Goal: Task Accomplishment & Management: Manage account settings

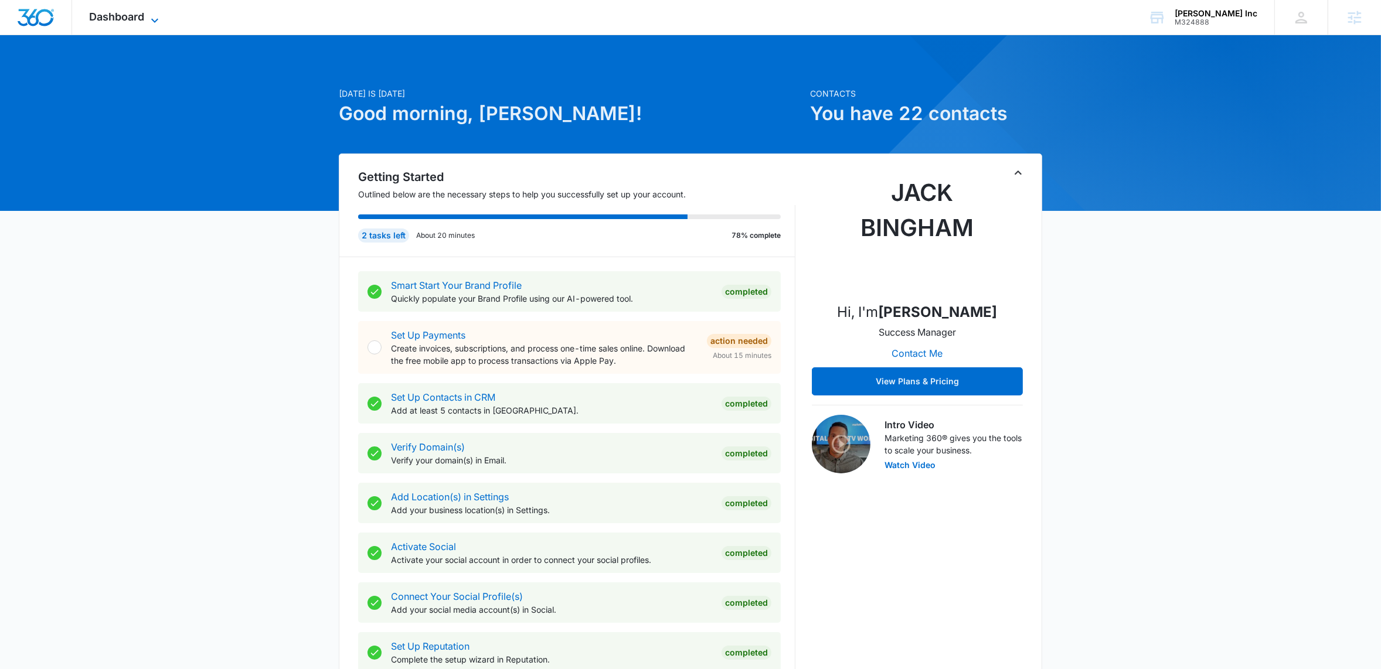
click at [162, 16] on icon at bounding box center [155, 20] width 14 height 14
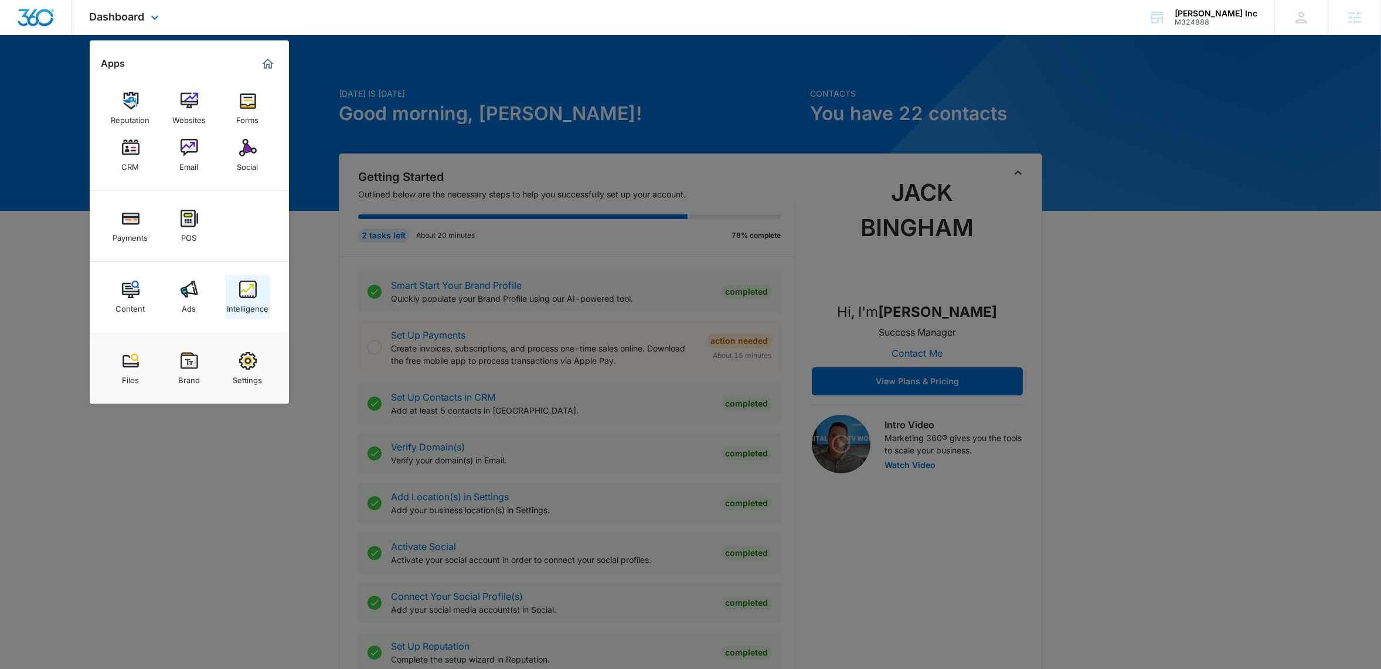
click at [259, 298] on div "Intelligence" at bounding box center [248, 305] width 42 height 15
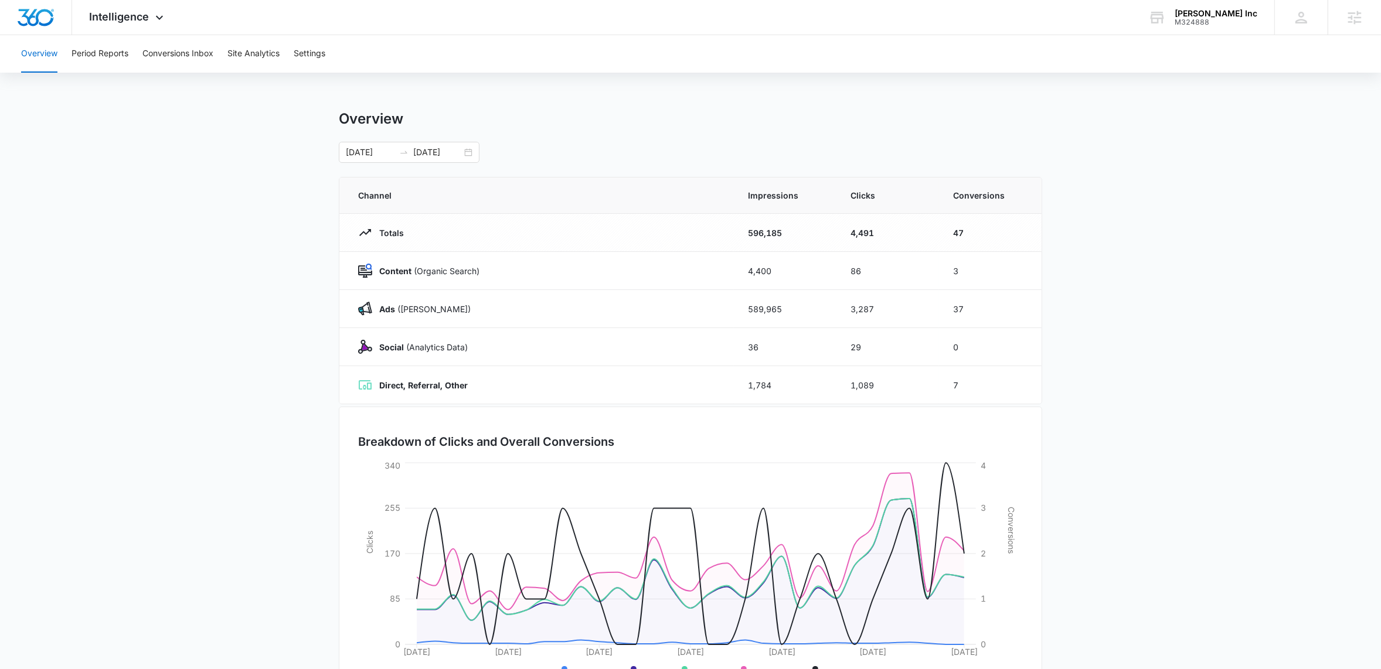
click at [214, 297] on main "Overview [DATE] [DATE] Channel Impressions Clicks Conversions Totals 596,185 4,…" at bounding box center [690, 418] width 1381 height 616
click at [166, 15] on div "Intelligence Apps Reputation Websites Forms CRM Email Social Payments POS Conte…" at bounding box center [128, 17] width 112 height 35
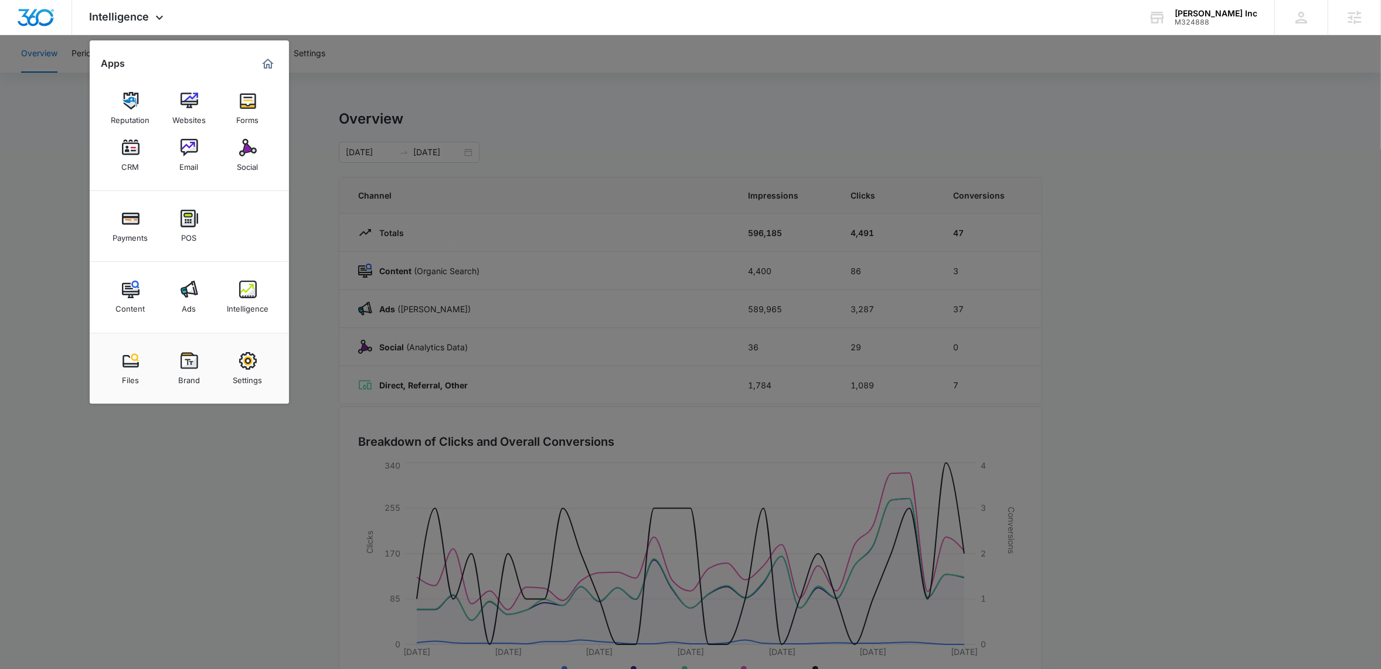
click at [197, 291] on img at bounding box center [190, 290] width 18 height 18
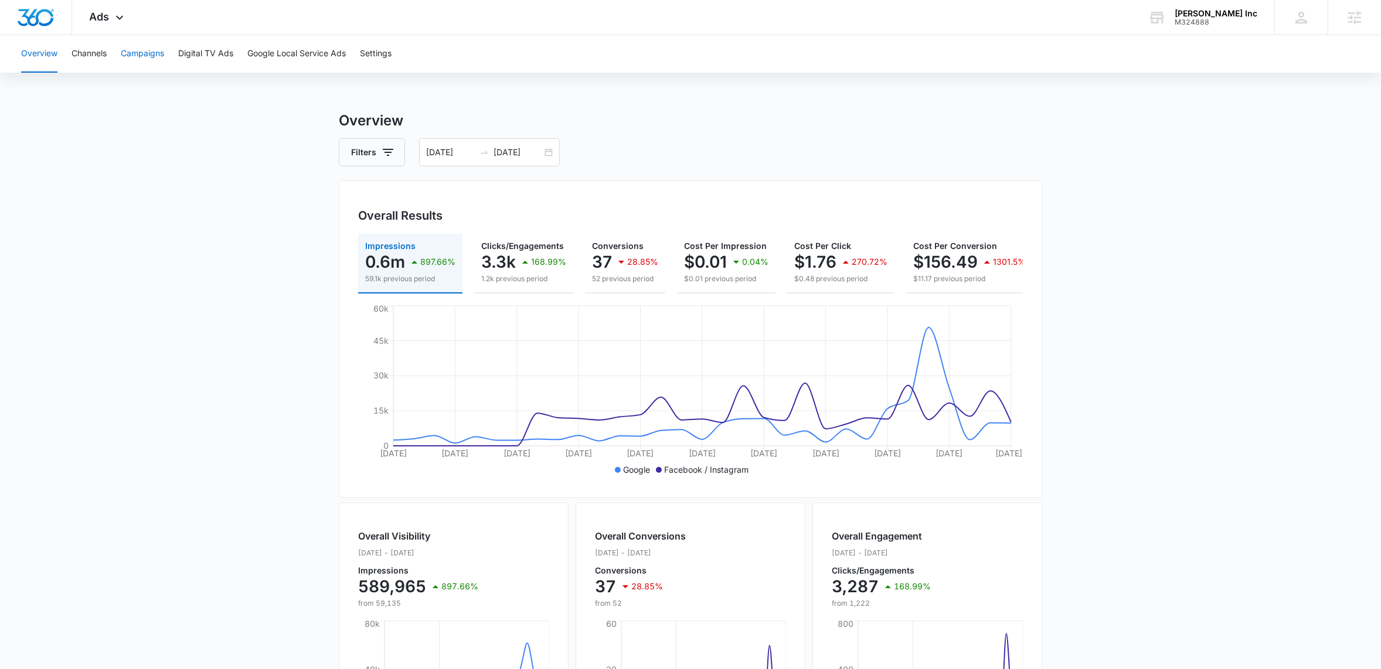
click at [151, 52] on button "Campaigns" at bounding box center [142, 54] width 43 height 38
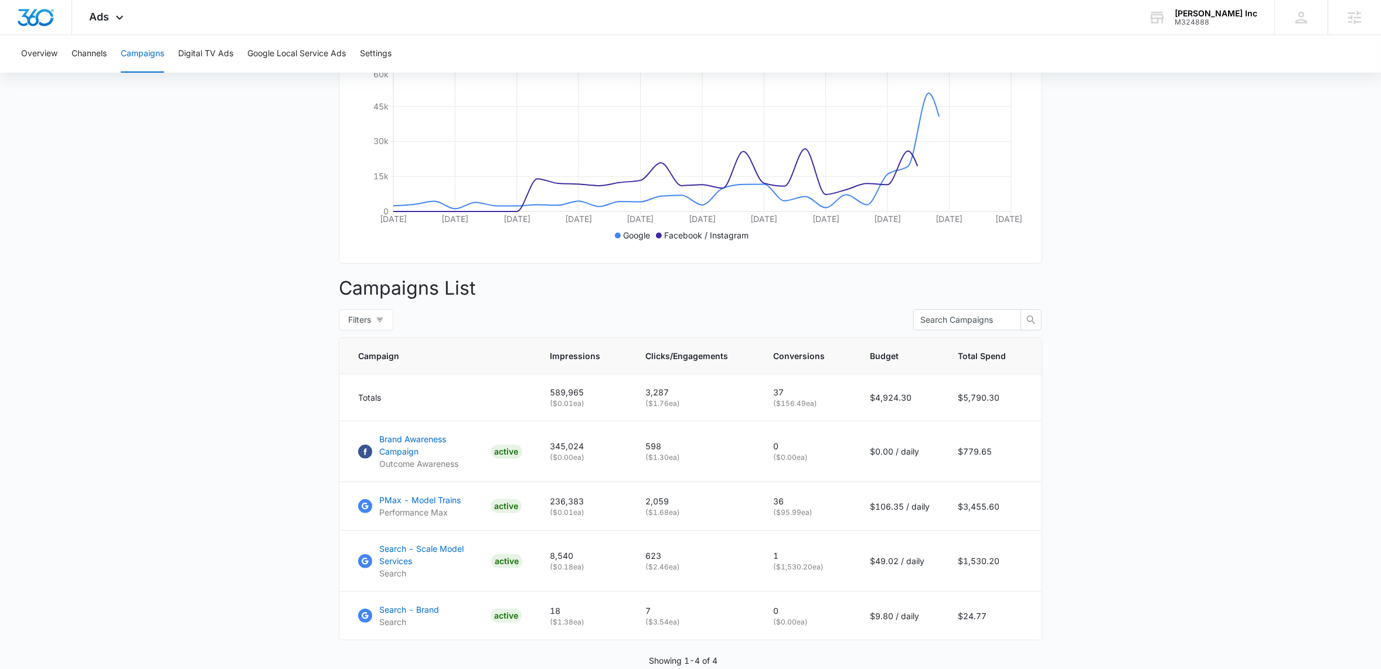
scroll to position [288, 0]
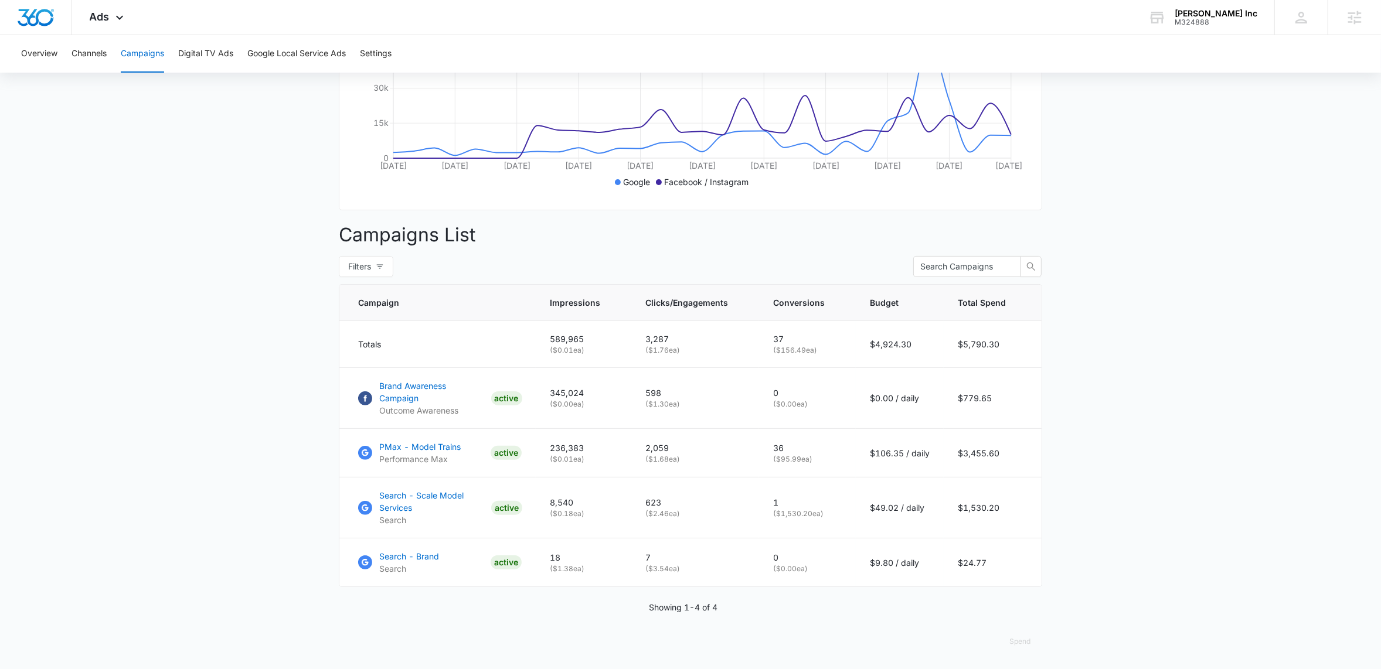
click at [151, 376] on main "Campaigns Filters [DATE] [DATE] Overall Results Impressions 0.6m 897.66% 59.1k …" at bounding box center [690, 246] width 1381 height 848
click at [195, 324] on main "Campaigns Filters [DATE] [DATE] Overall Results Impressions 0.6m 897.66% 59.1k …" at bounding box center [690, 249] width 1381 height 848
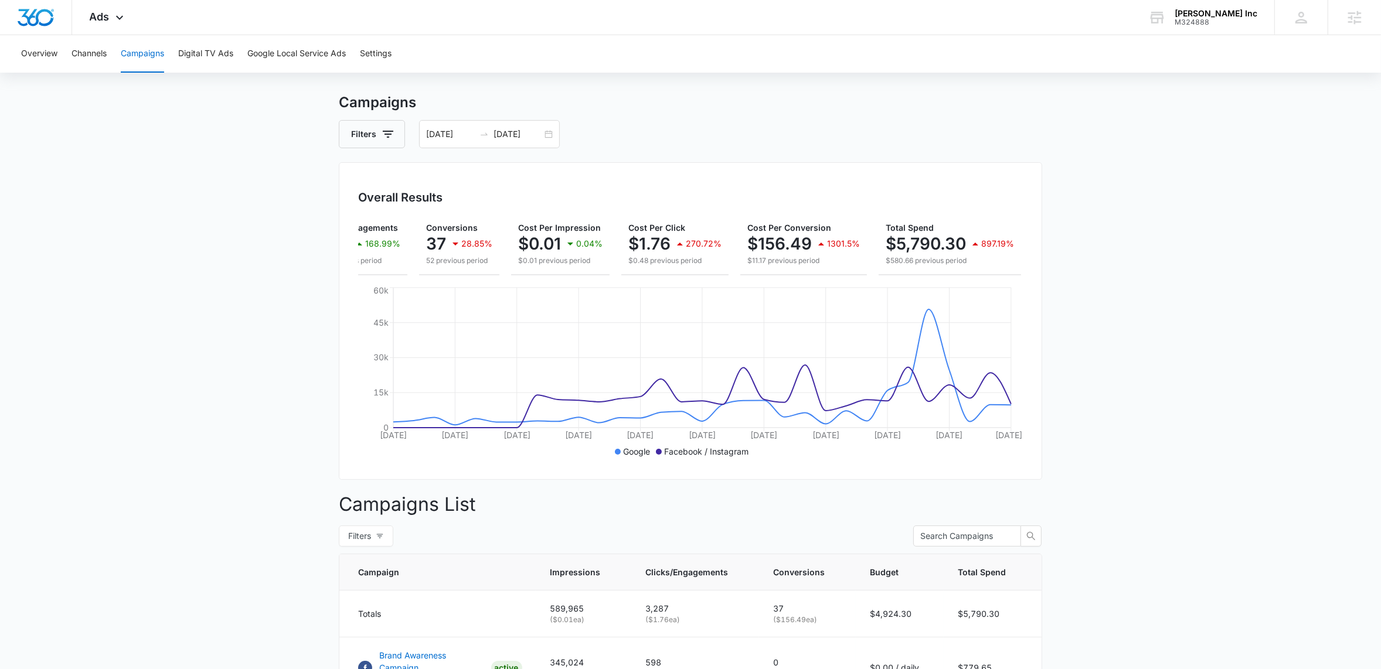
scroll to position [0, 0]
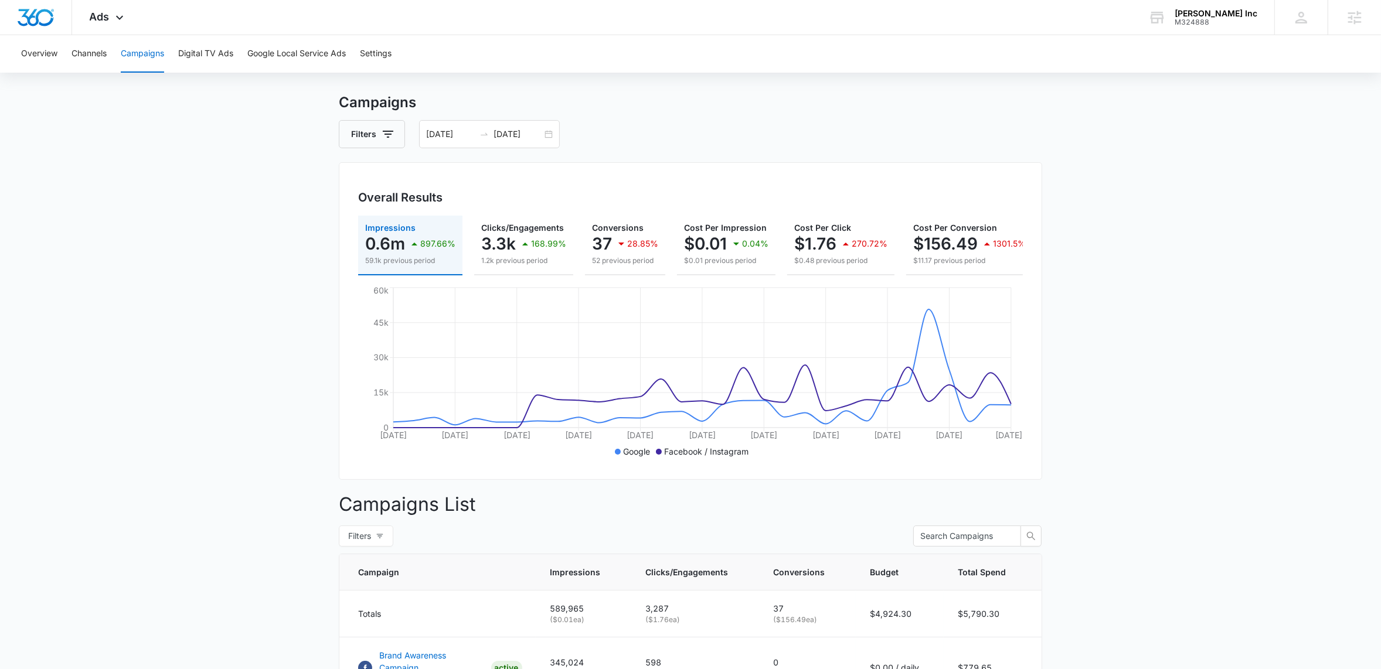
click at [208, 249] on main "Campaigns Filters [DATE] [DATE] Overall Results Impressions 0.6m 897.66% 59.1k …" at bounding box center [690, 516] width 1381 height 848
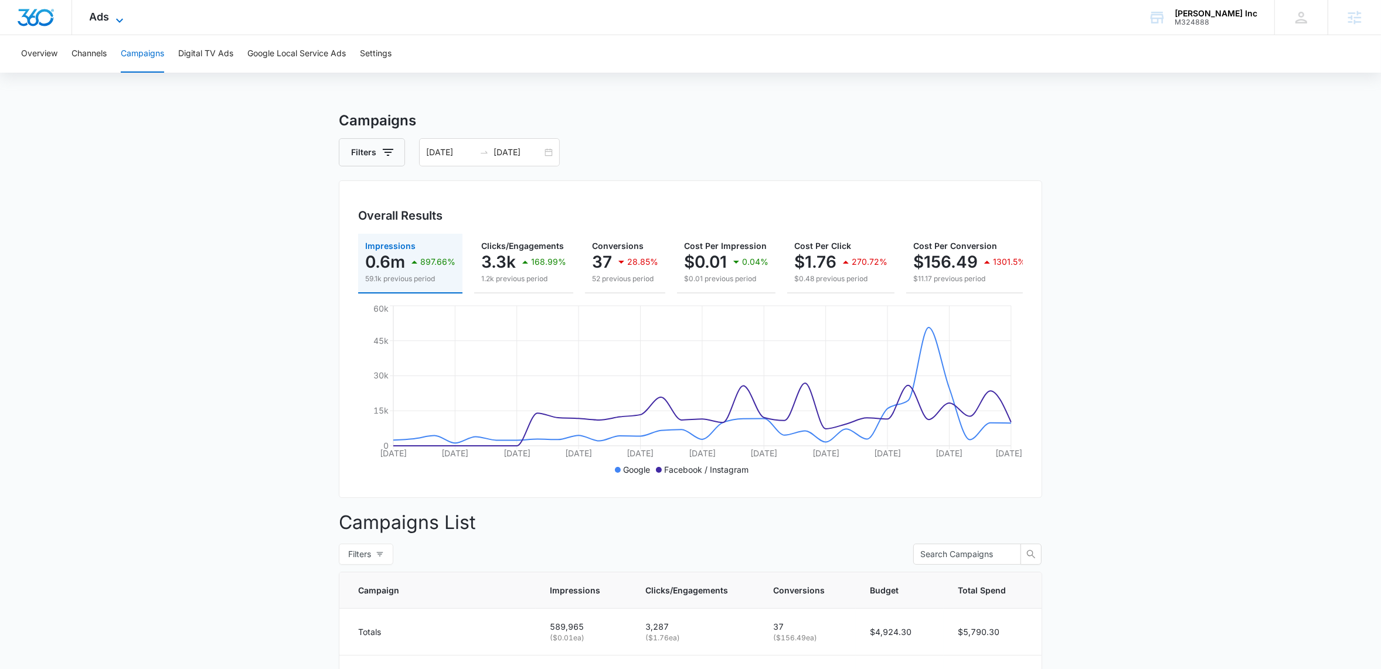
click at [121, 18] on icon at bounding box center [120, 20] width 14 height 14
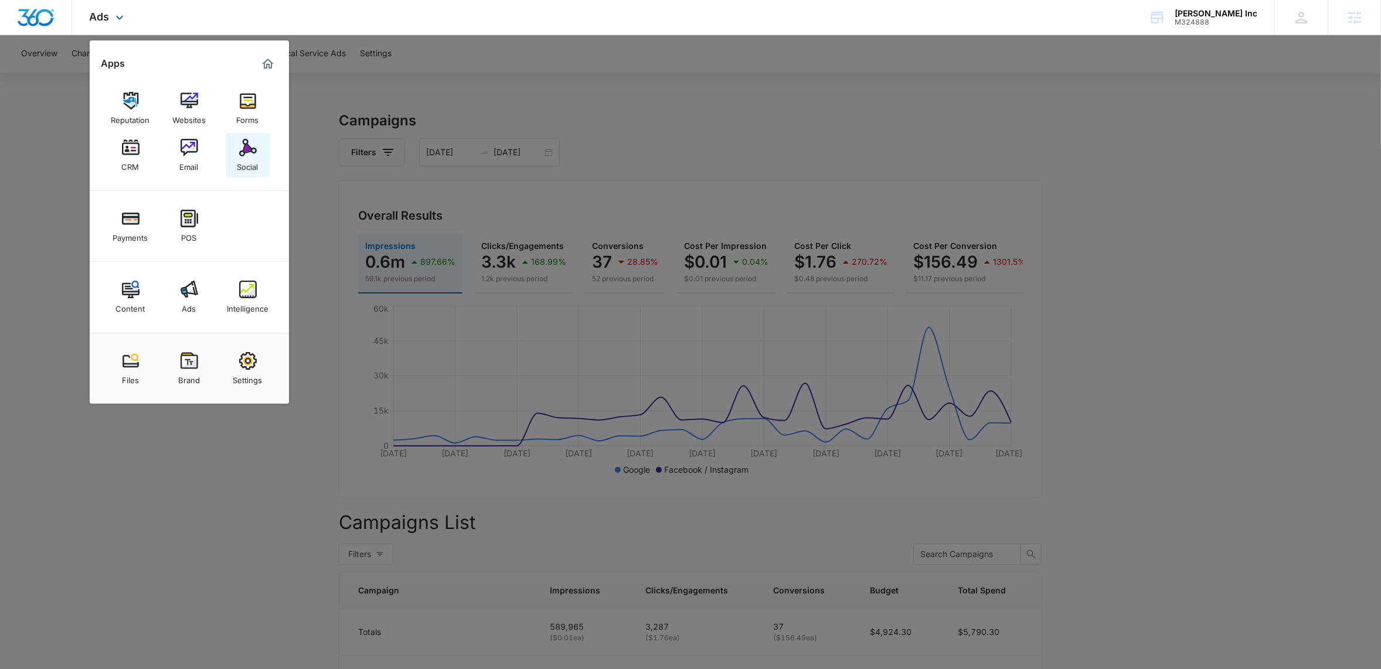
click at [247, 166] on div "Social" at bounding box center [247, 164] width 21 height 15
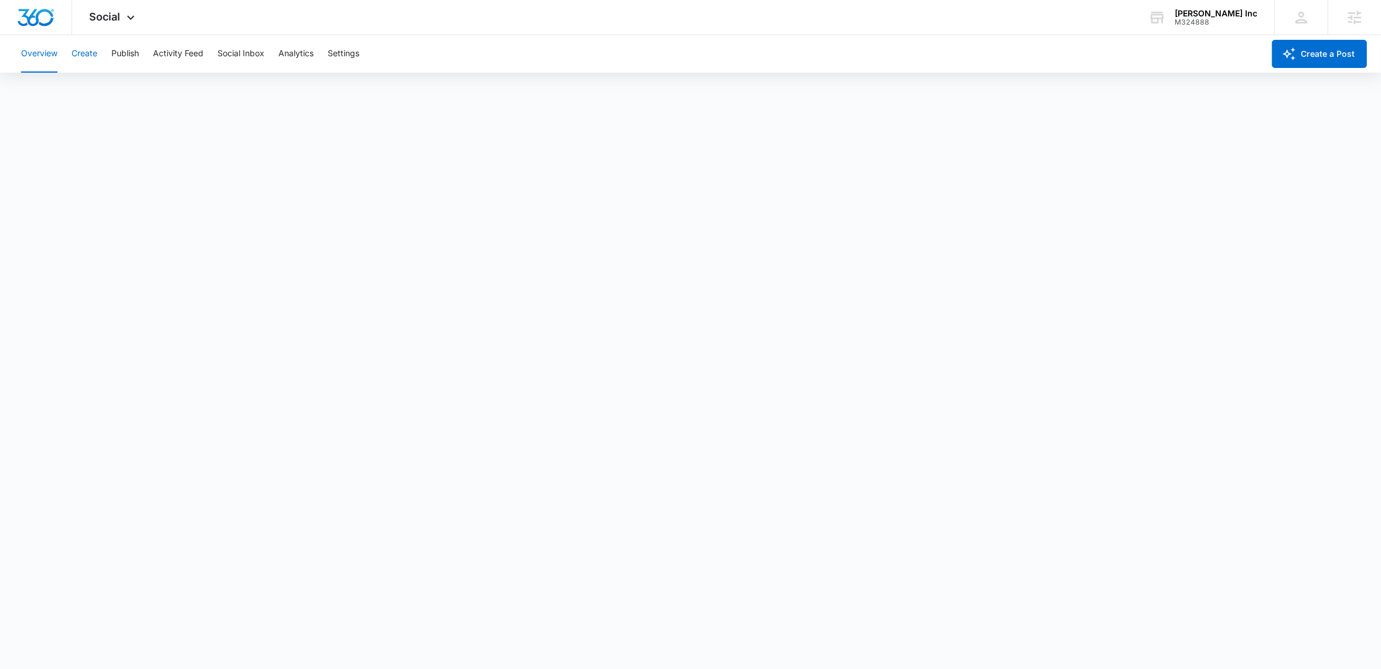
click at [83, 56] on button "Create" at bounding box center [85, 54] width 26 height 38
click at [124, 57] on button "Publish" at bounding box center [125, 54] width 28 height 38
click at [571, 26] on div "Social Apps Reputation Websites Forms CRM Email Social Payments POS Content Ads…" at bounding box center [690, 17] width 1381 height 35
click at [131, 11] on div "Social Apps Reputation Websites Forms CRM Email Social Payments POS Content Ads…" at bounding box center [113, 17] width 83 height 35
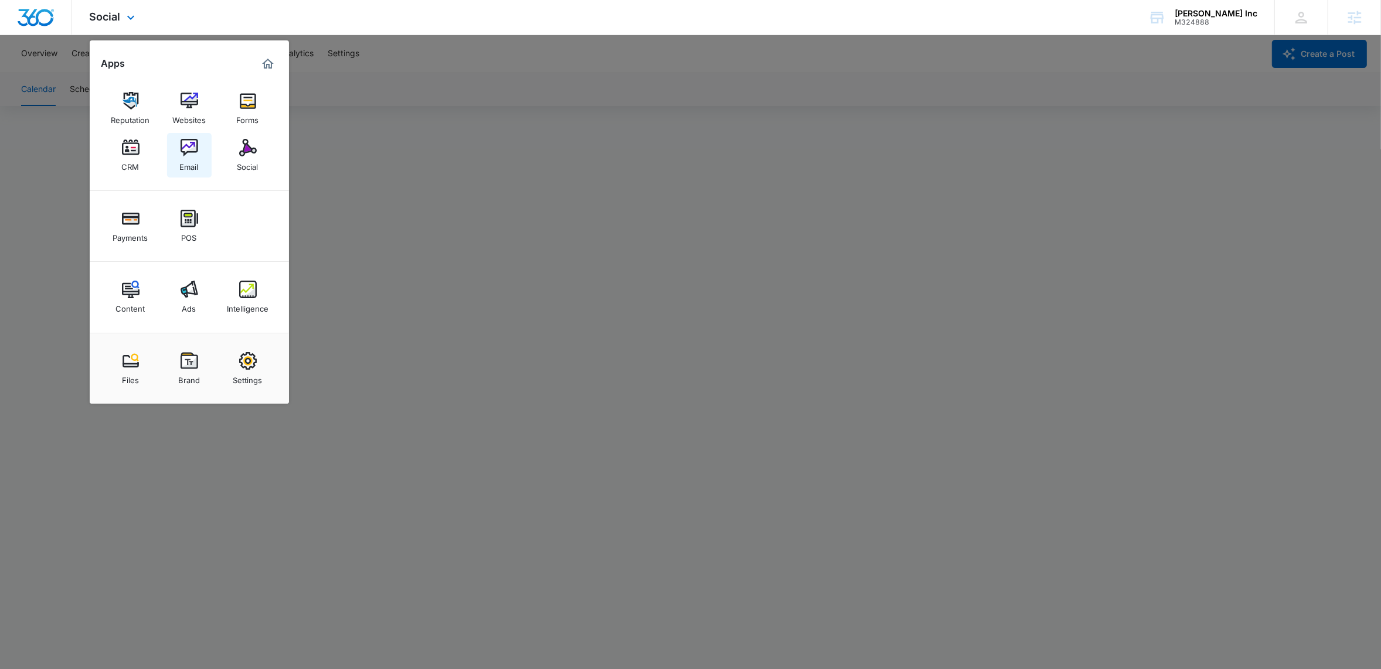
click at [193, 158] on div "Email" at bounding box center [189, 164] width 19 height 15
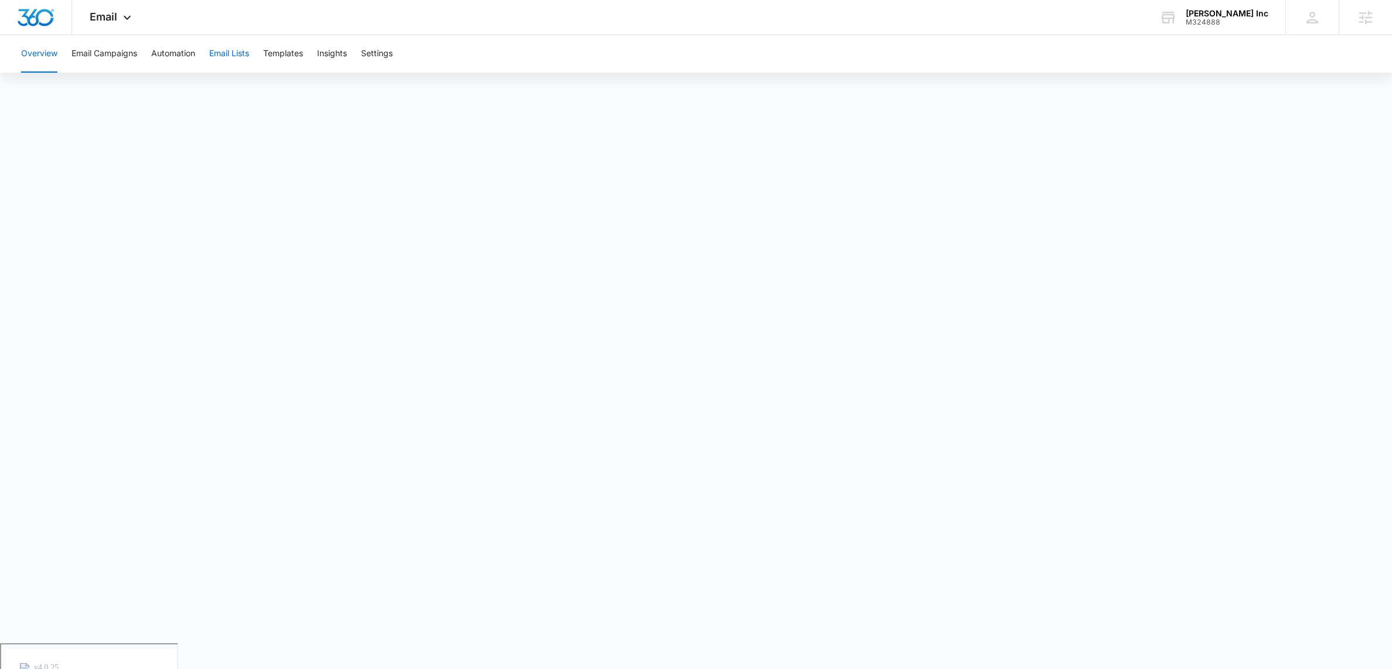
click at [237, 56] on button "Email Lists" at bounding box center [229, 54] width 40 height 38
click at [275, 56] on button "Templates" at bounding box center [283, 54] width 40 height 38
click at [47, 55] on button "Overview" at bounding box center [39, 54] width 36 height 38
click at [127, 21] on icon at bounding box center [127, 20] width 7 height 4
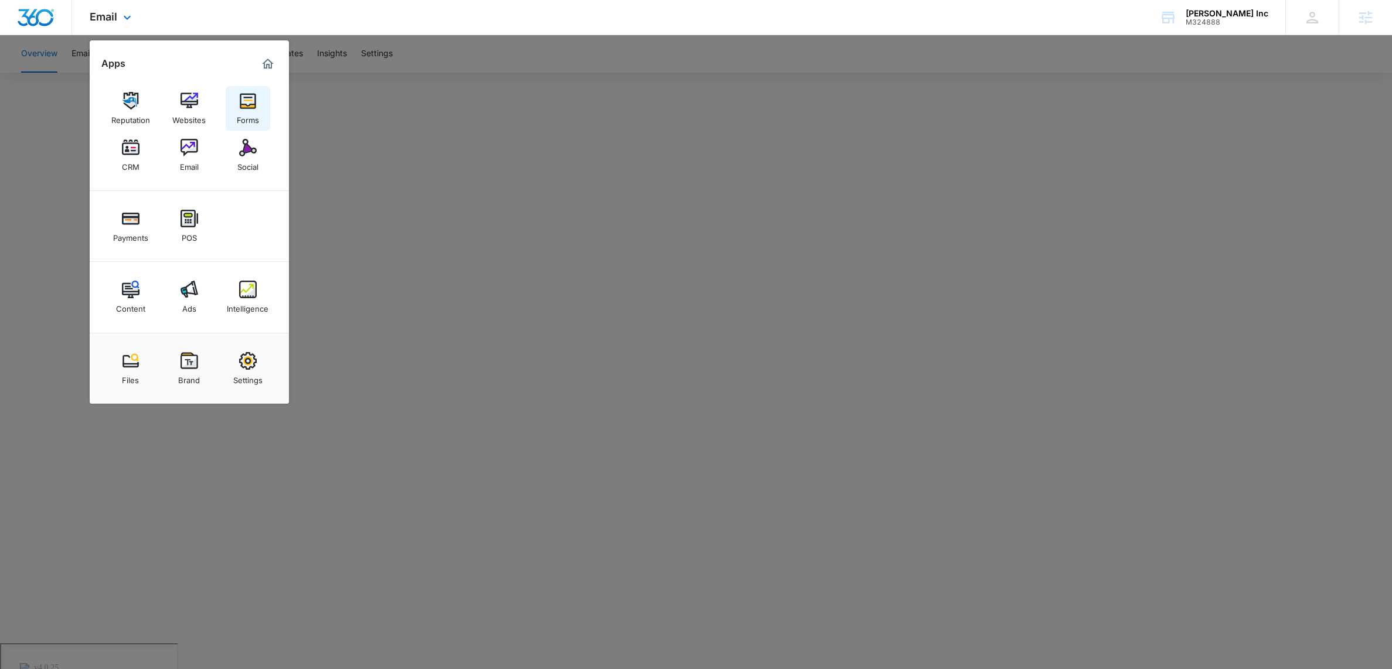
click at [246, 101] on img at bounding box center [248, 101] width 18 height 18
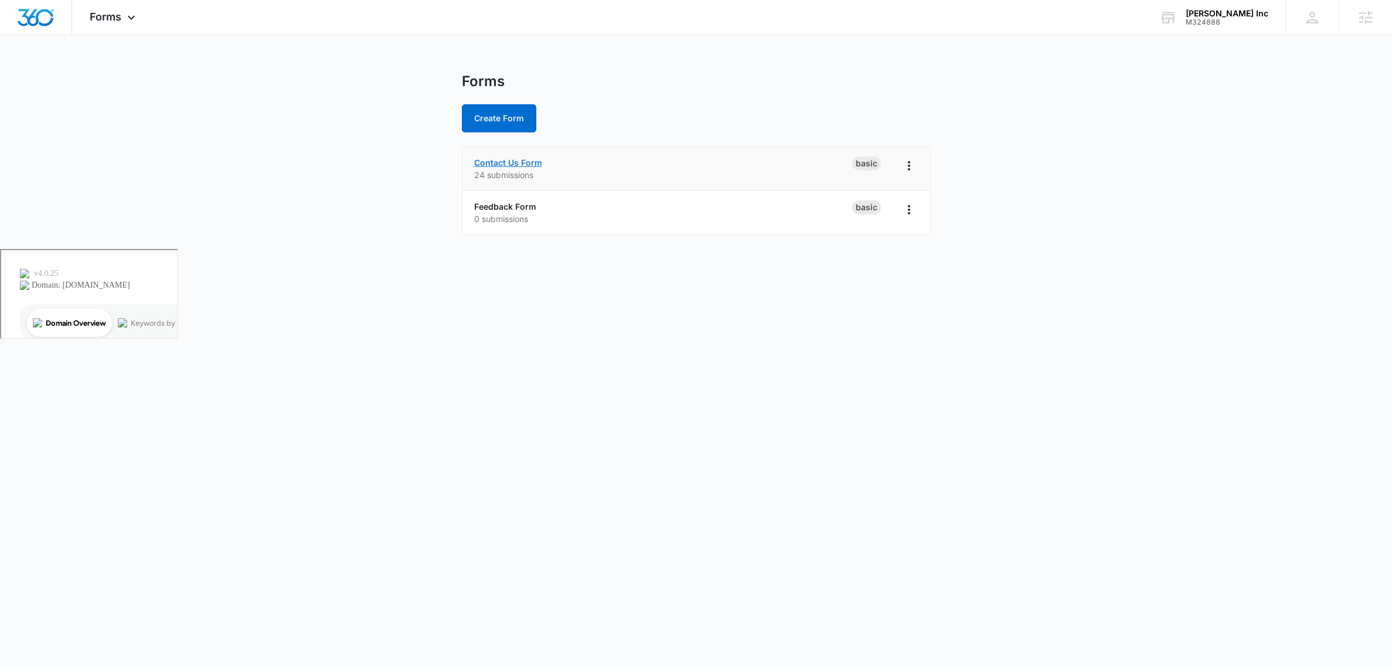
click at [522, 164] on link "Contact Us Form" at bounding box center [508, 163] width 68 height 10
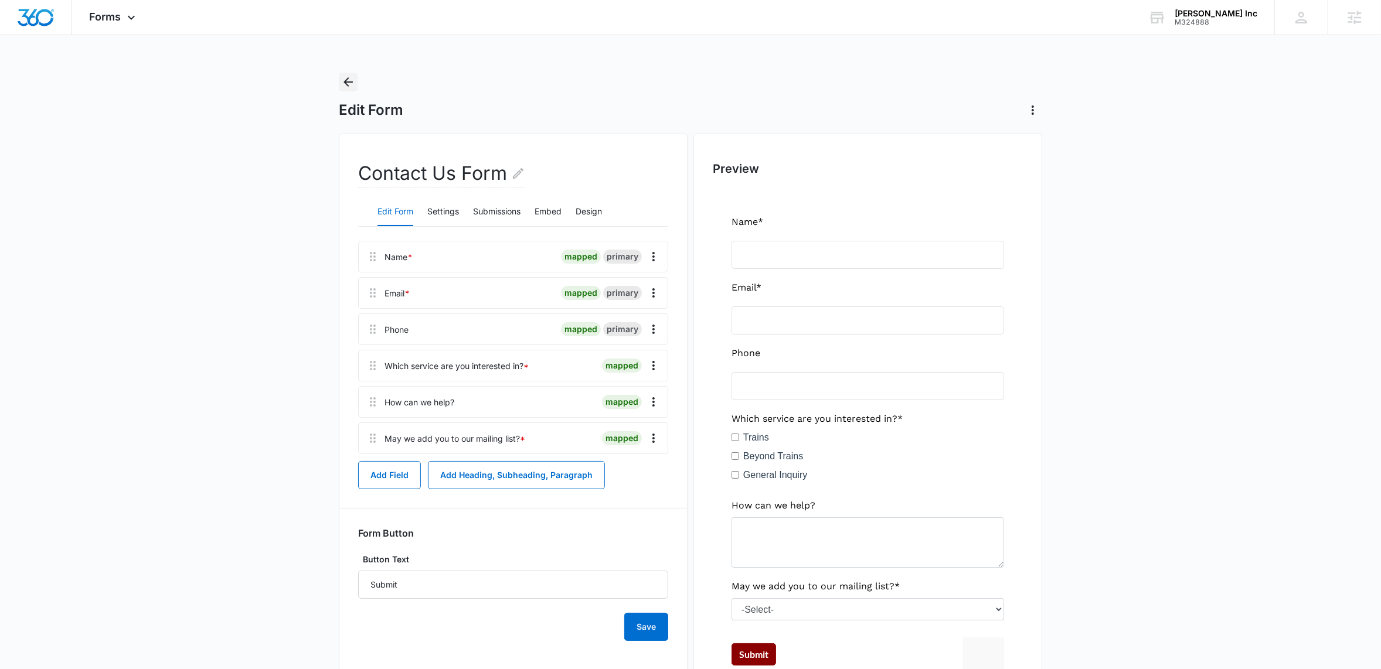
click at [352, 84] on icon "Back" at bounding box center [348, 82] width 14 height 14
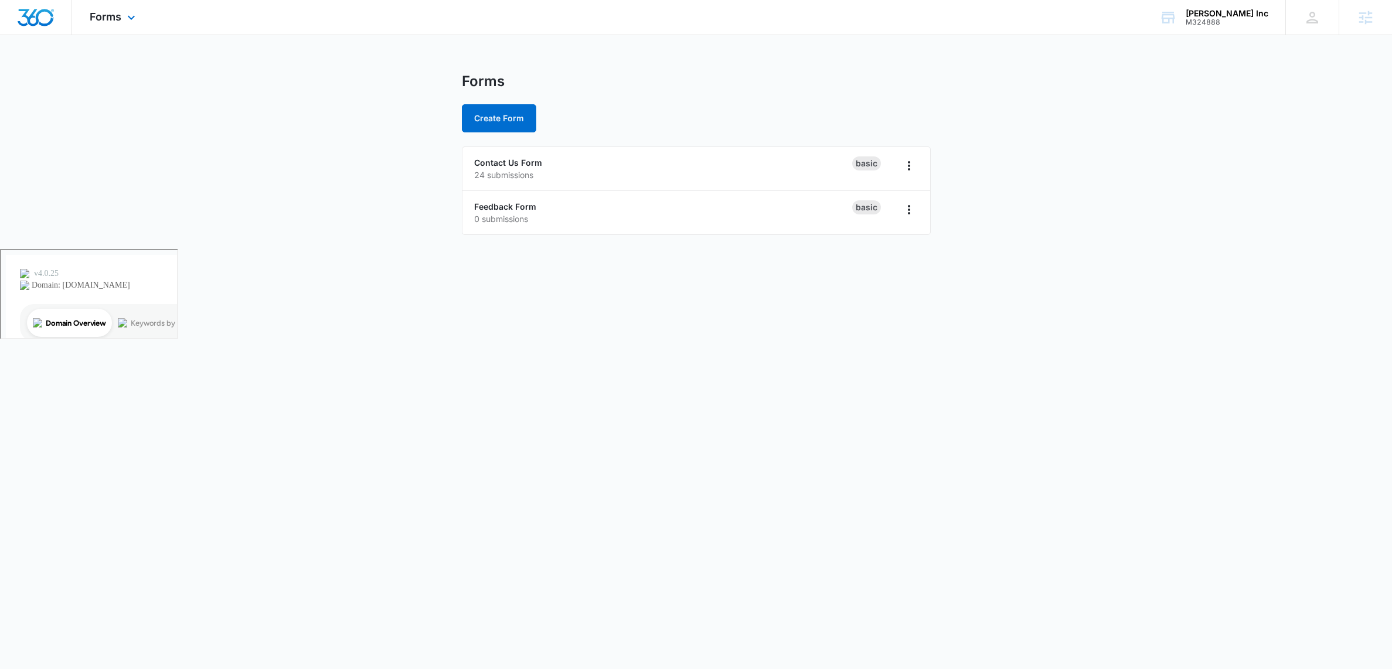
click at [123, 13] on div "Forms Apps Reputation Websites Forms CRM Email Social Payments POS Content Ads …" at bounding box center [114, 17] width 84 height 35
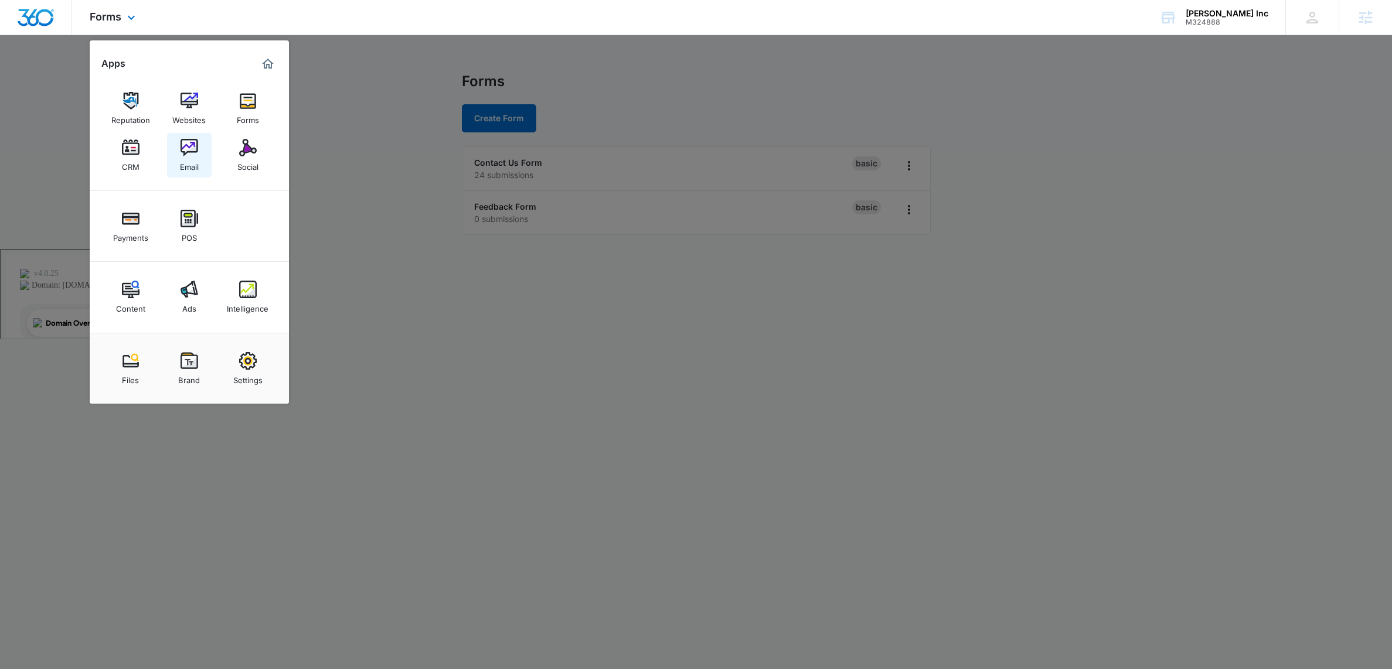
click at [181, 154] on img at bounding box center [190, 148] width 18 height 18
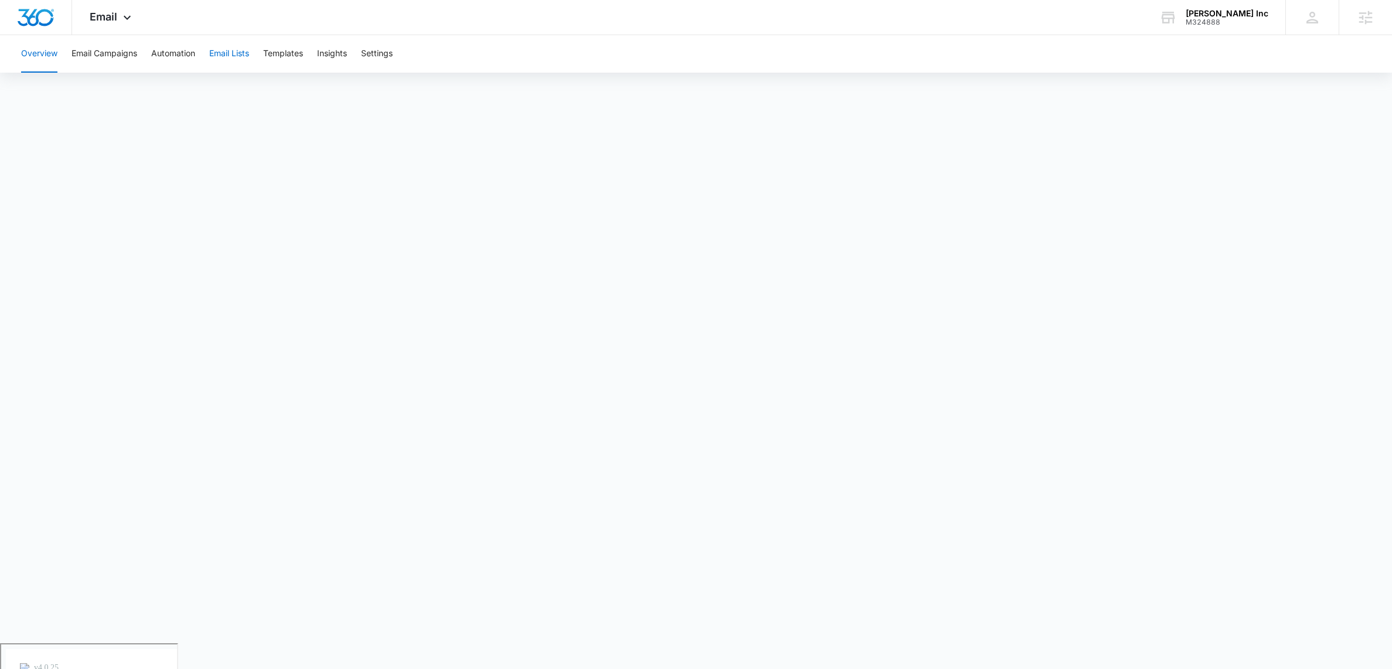
click at [233, 50] on button "Email Lists" at bounding box center [229, 54] width 40 height 38
click at [285, 92] on link "CRM List" at bounding box center [291, 94] width 35 height 10
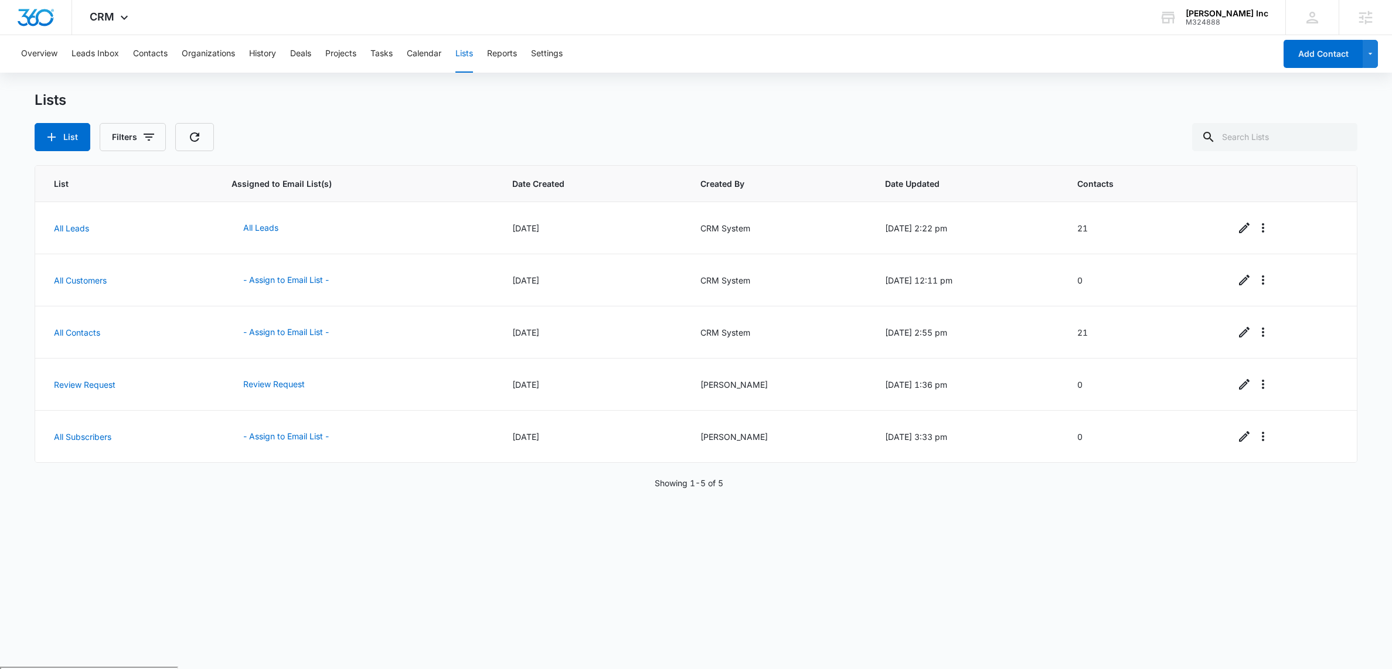
click at [508, 569] on div "List Assigned to Email List(s) Date Created Created By Date Updated Contacts Al…" at bounding box center [696, 409] width 1323 height 488
click at [126, 15] on icon at bounding box center [124, 20] width 14 height 14
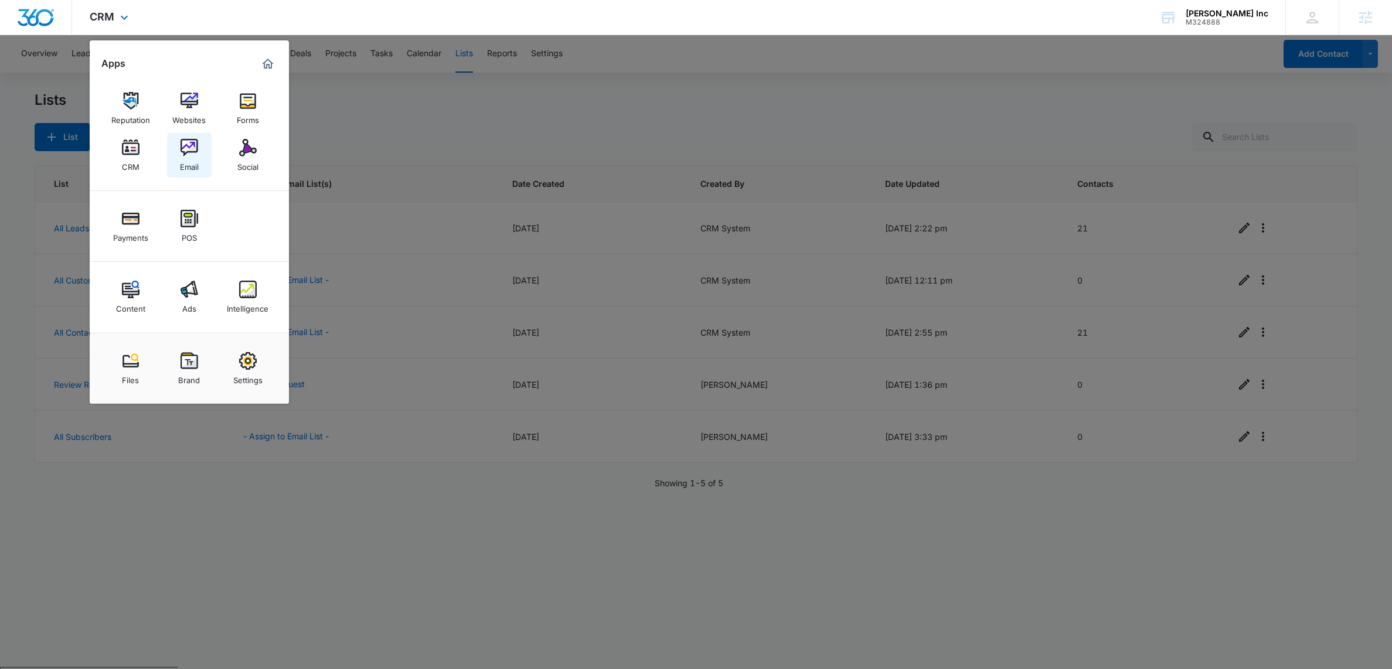
click at [193, 149] on img at bounding box center [190, 148] width 18 height 18
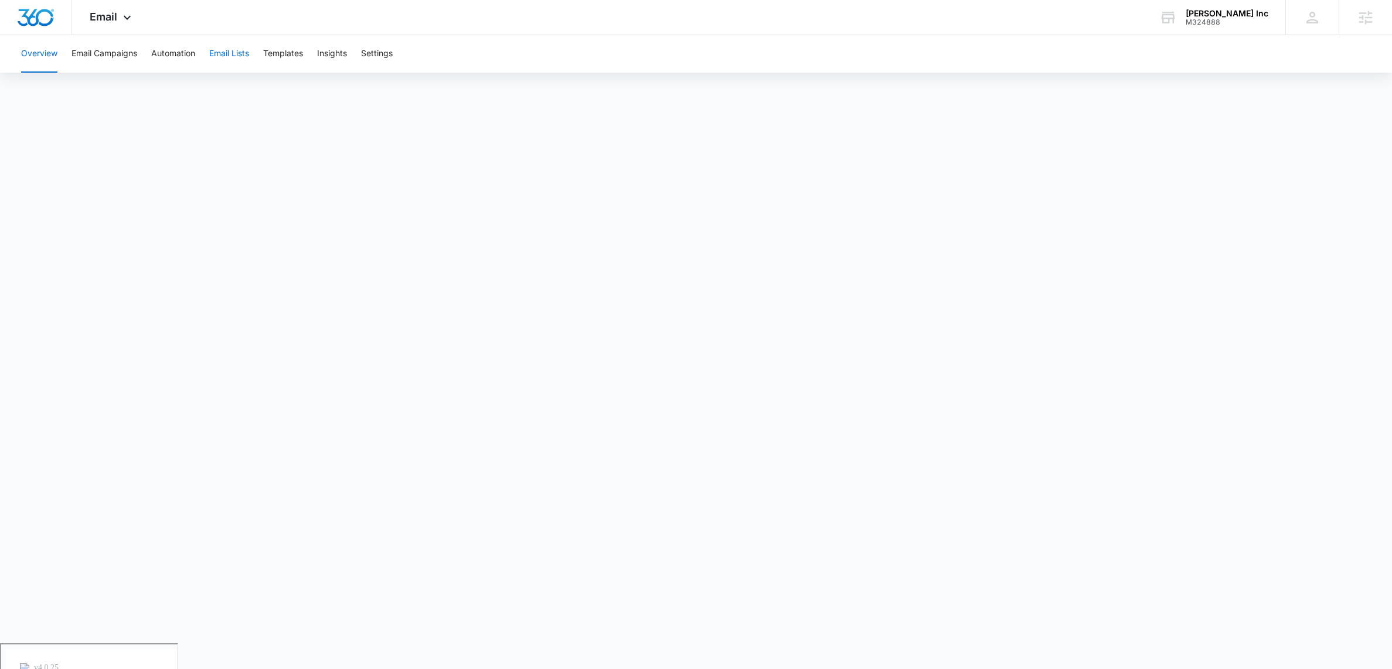
click at [232, 52] on button "Email Lists" at bounding box center [229, 54] width 40 height 38
click at [124, 16] on icon at bounding box center [127, 20] width 14 height 14
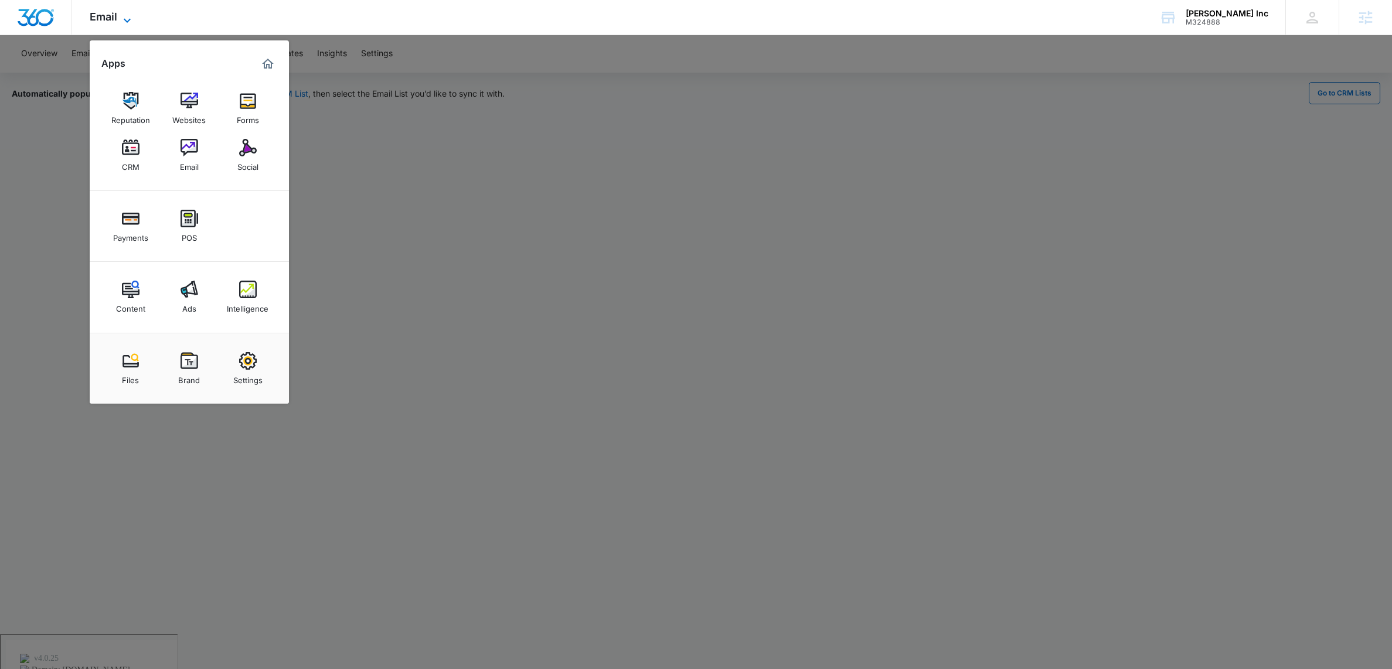
click at [124, 17] on icon at bounding box center [127, 20] width 14 height 14
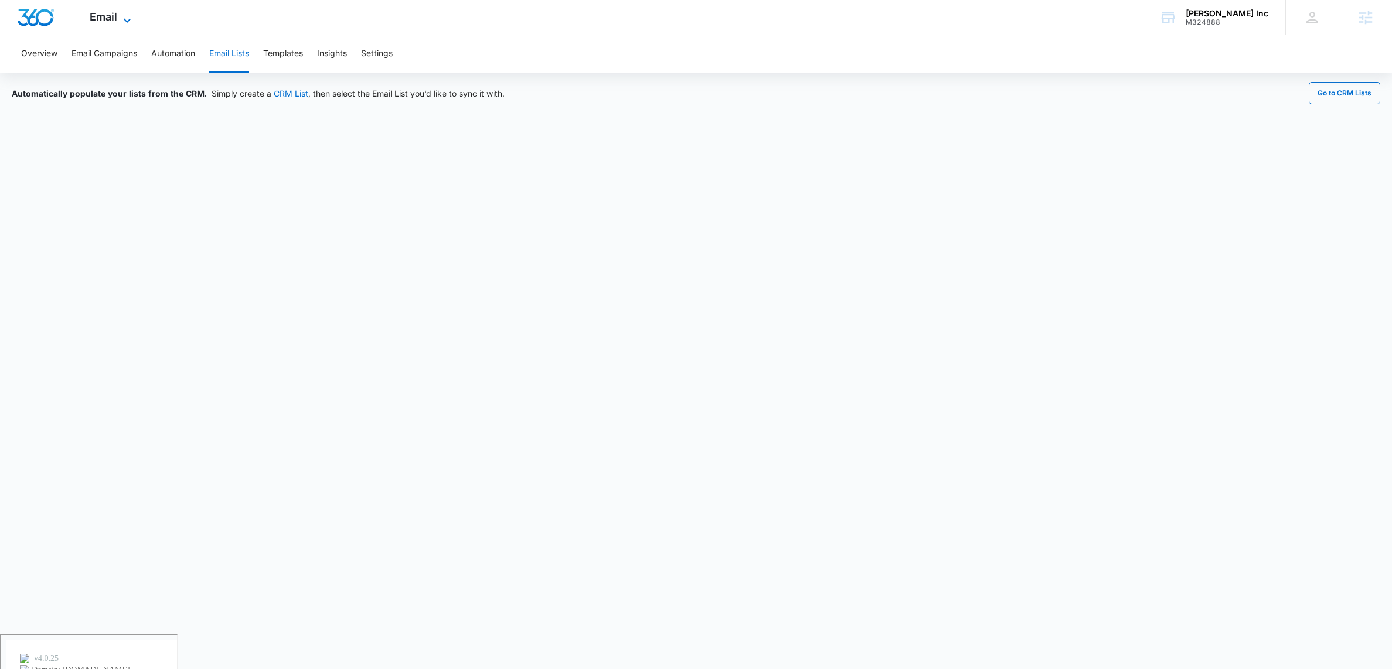
click at [131, 14] on icon at bounding box center [127, 20] width 14 height 14
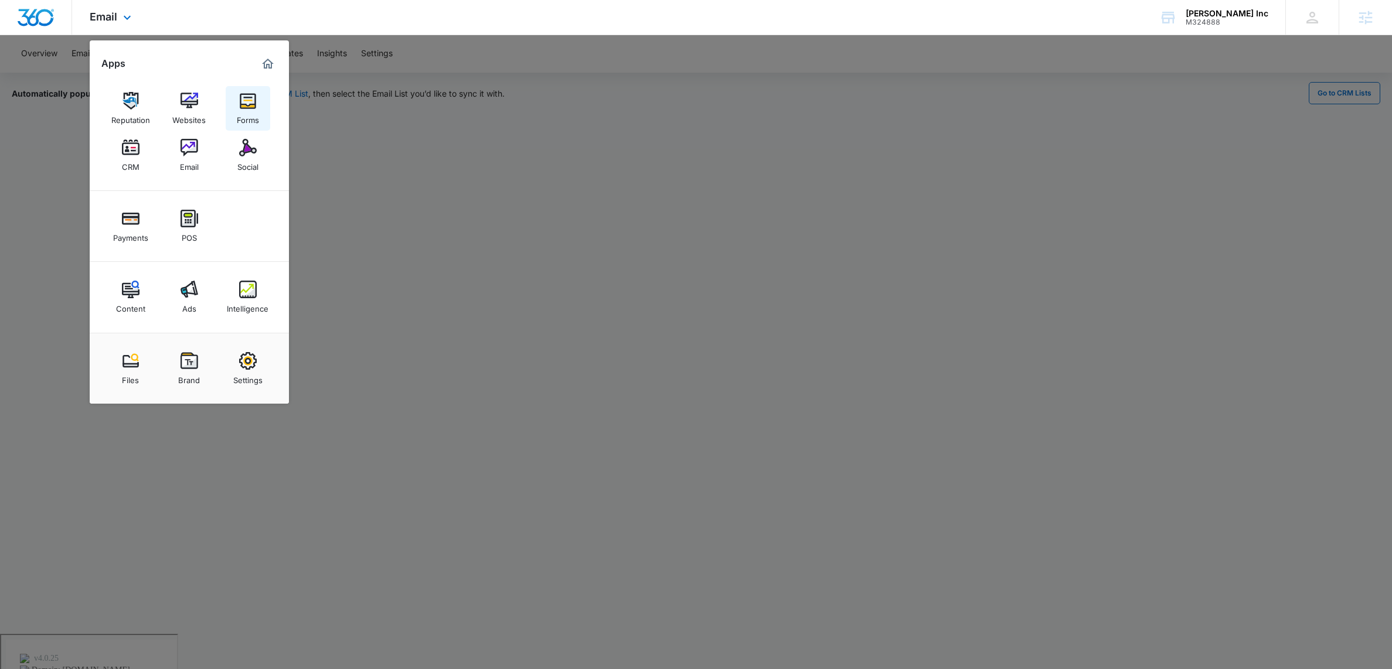
click at [242, 104] on img at bounding box center [248, 101] width 18 height 18
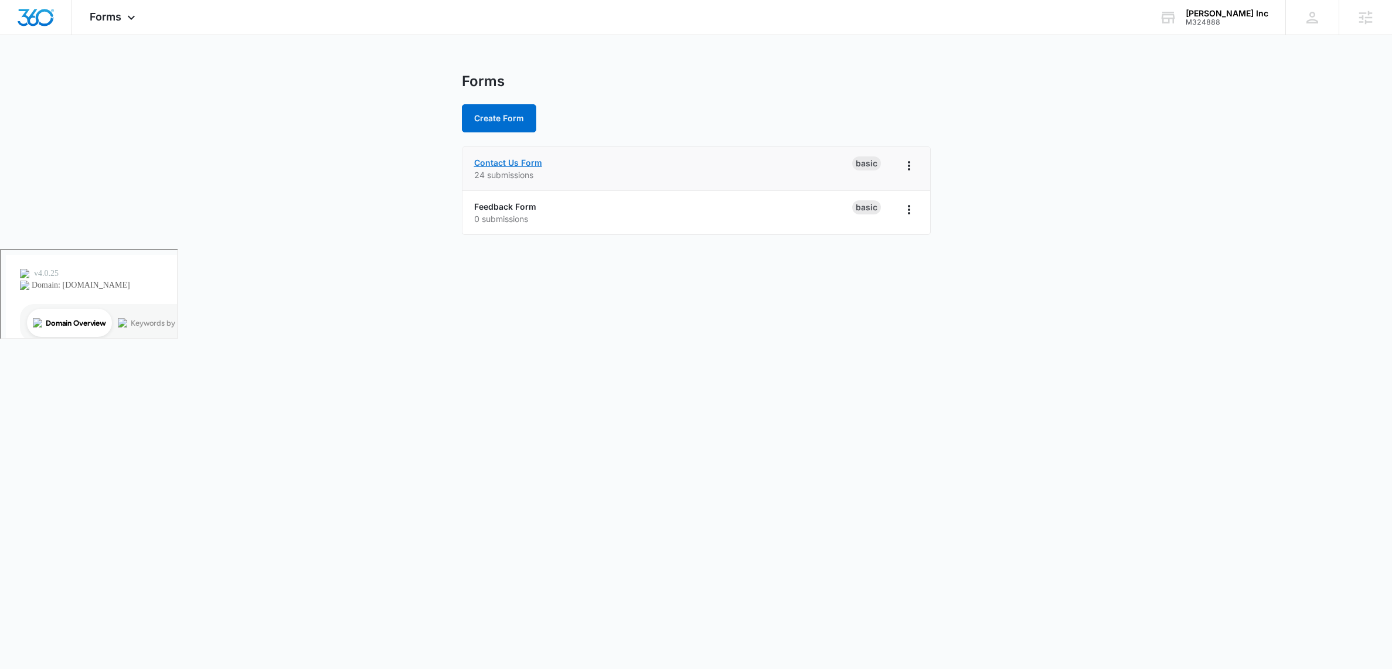
click at [514, 159] on link "Contact Us Form" at bounding box center [508, 163] width 68 height 10
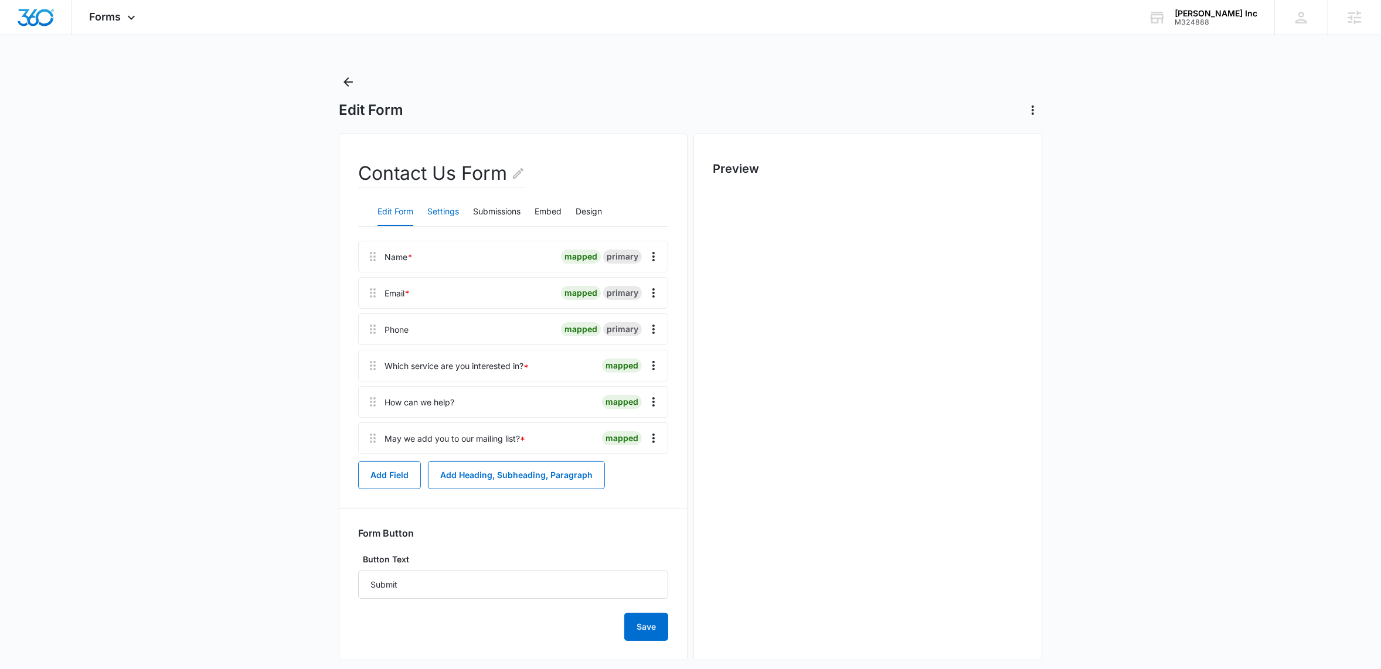
click at [442, 208] on button "Settings" at bounding box center [443, 212] width 32 height 28
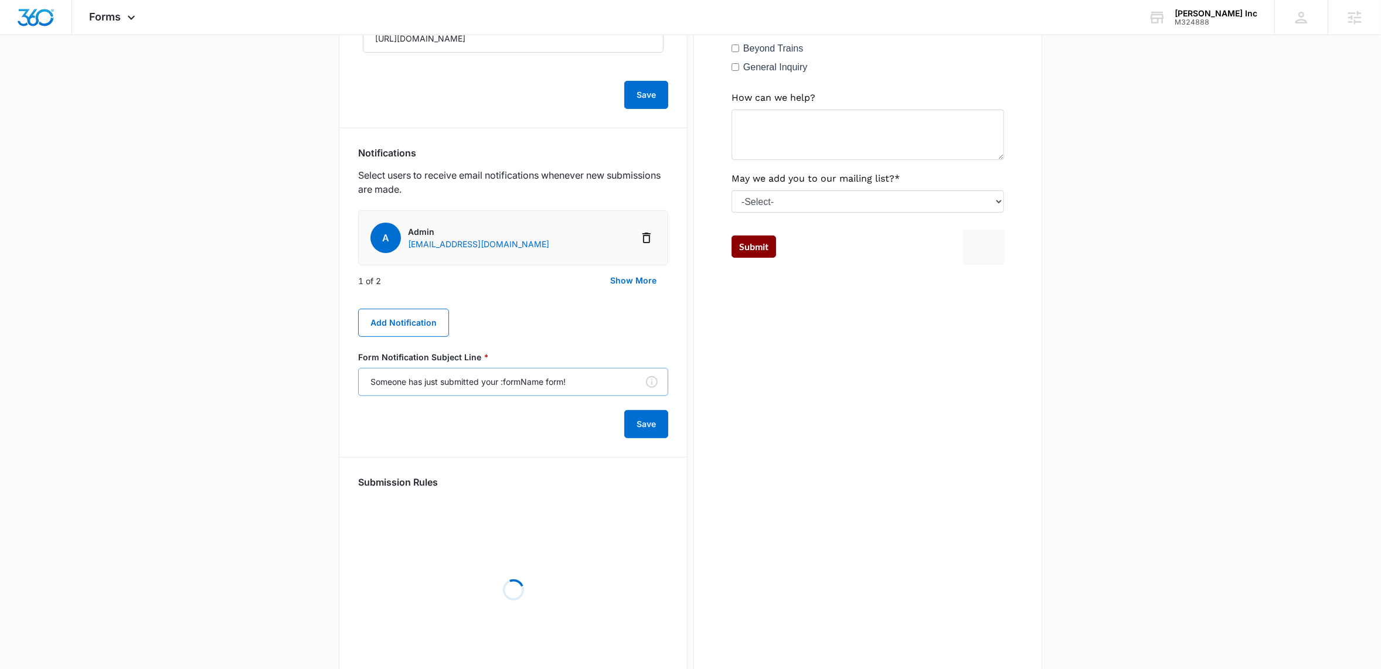
scroll to position [363, 0]
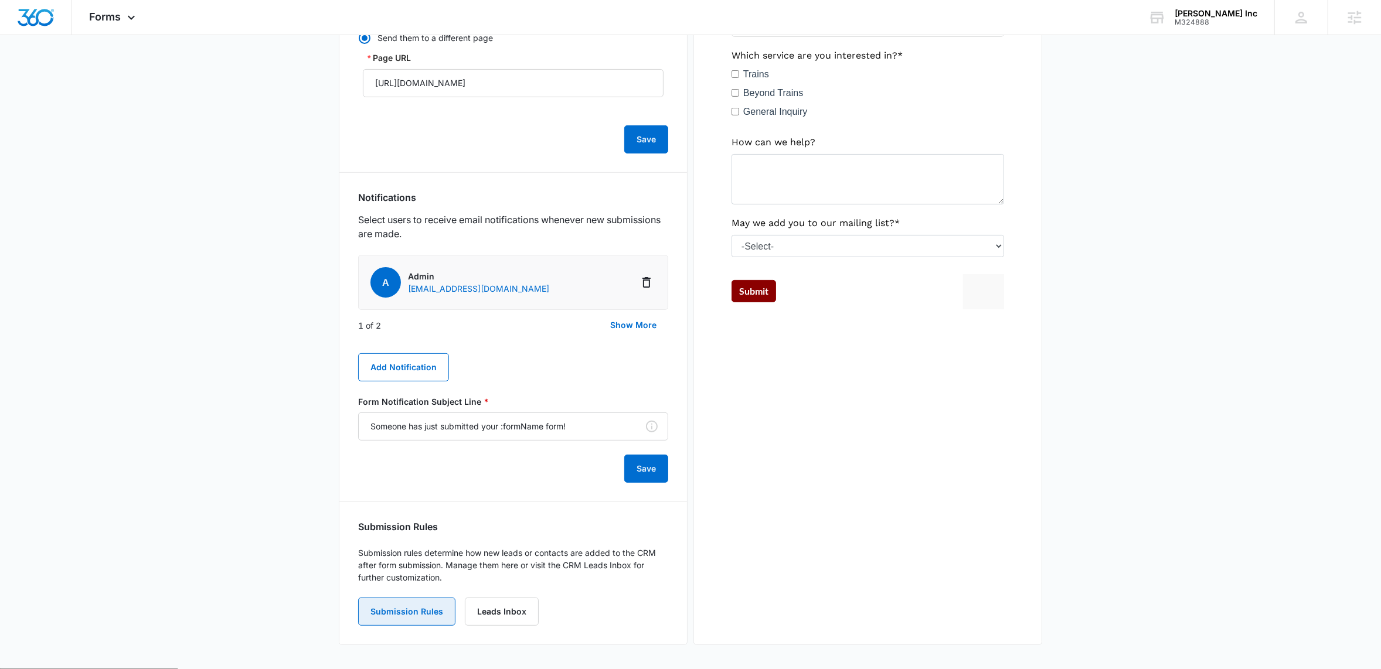
click at [392, 621] on button "Submission Rules" at bounding box center [406, 612] width 97 height 28
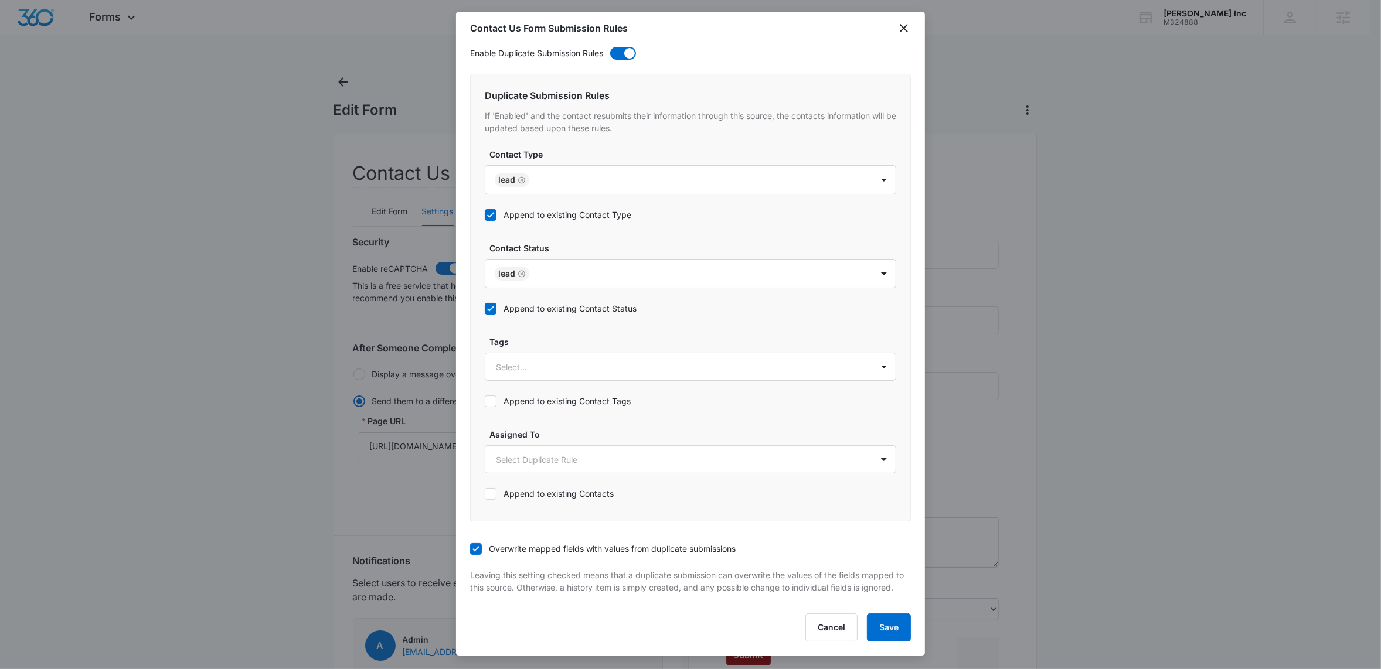
scroll to position [0, 0]
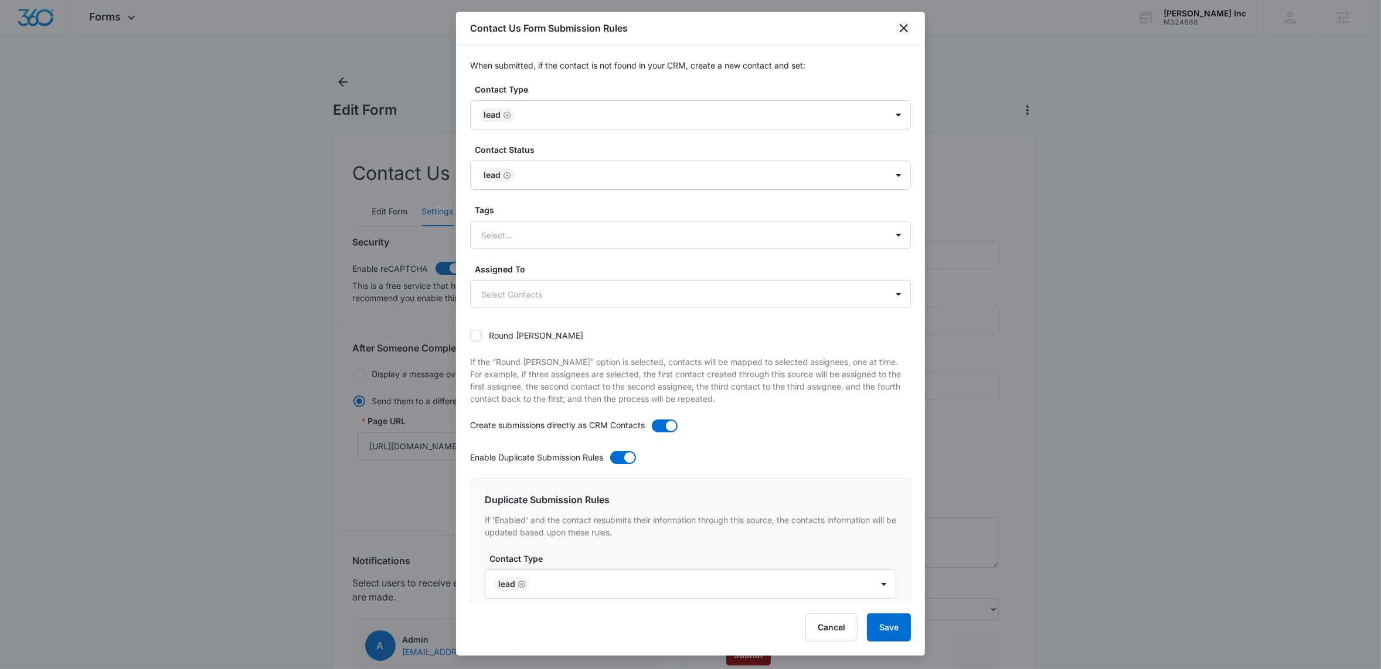
click at [907, 32] on icon "close" at bounding box center [904, 28] width 14 height 14
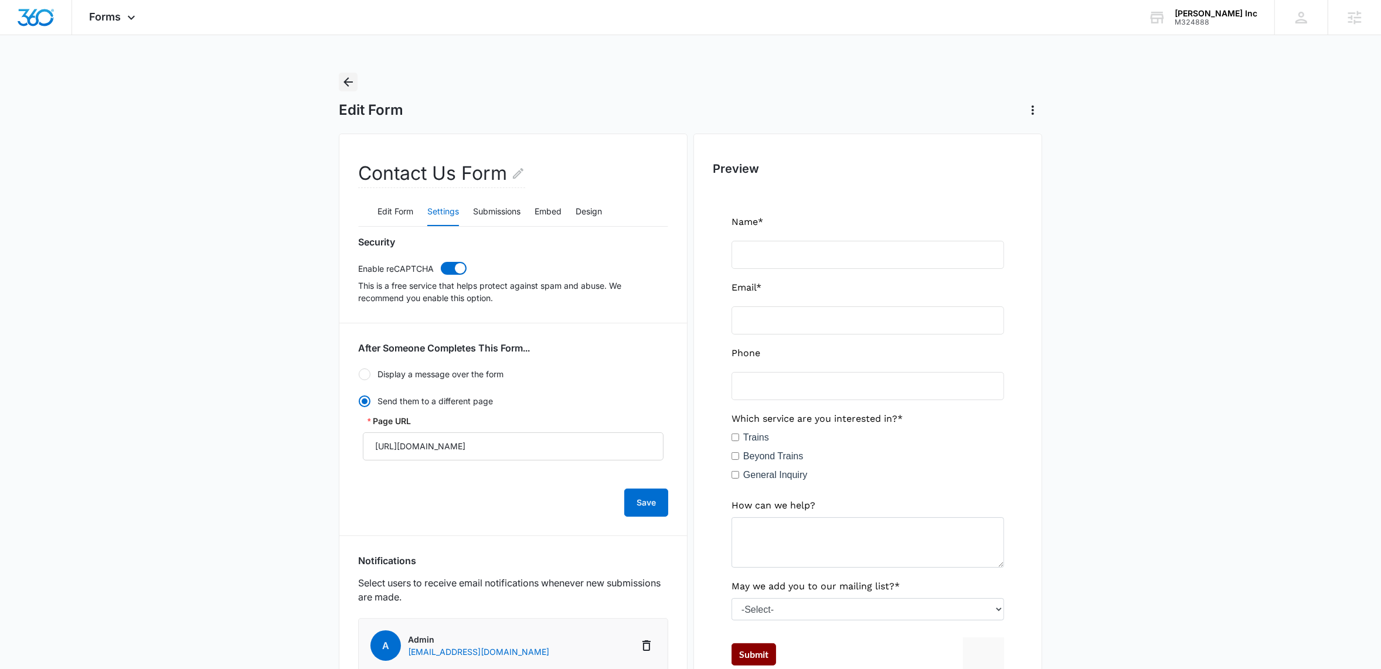
click at [352, 80] on icon "Back" at bounding box center [348, 82] width 14 height 14
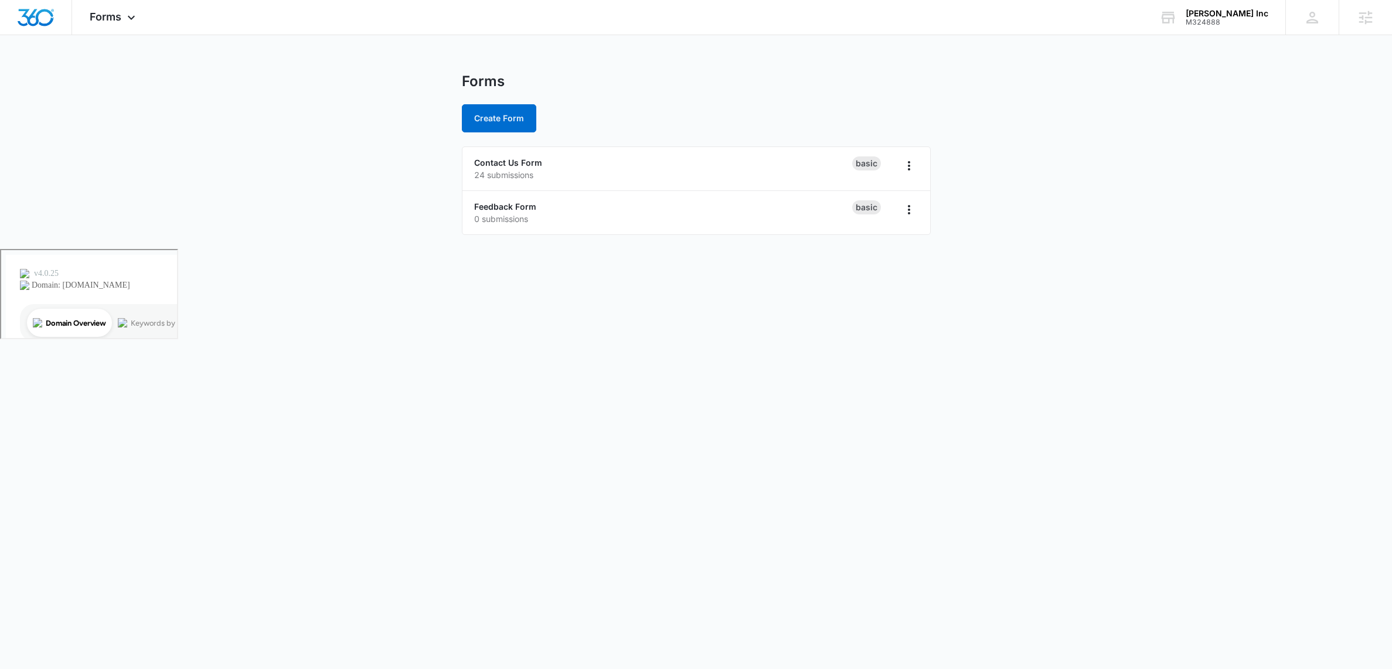
click at [217, 290] on body "Forms Apps Reputation Websites Forms CRM Email Social Payments POS Content Ads …" at bounding box center [696, 334] width 1392 height 669
click at [115, 13] on span "Forms" at bounding box center [106, 17] width 32 height 12
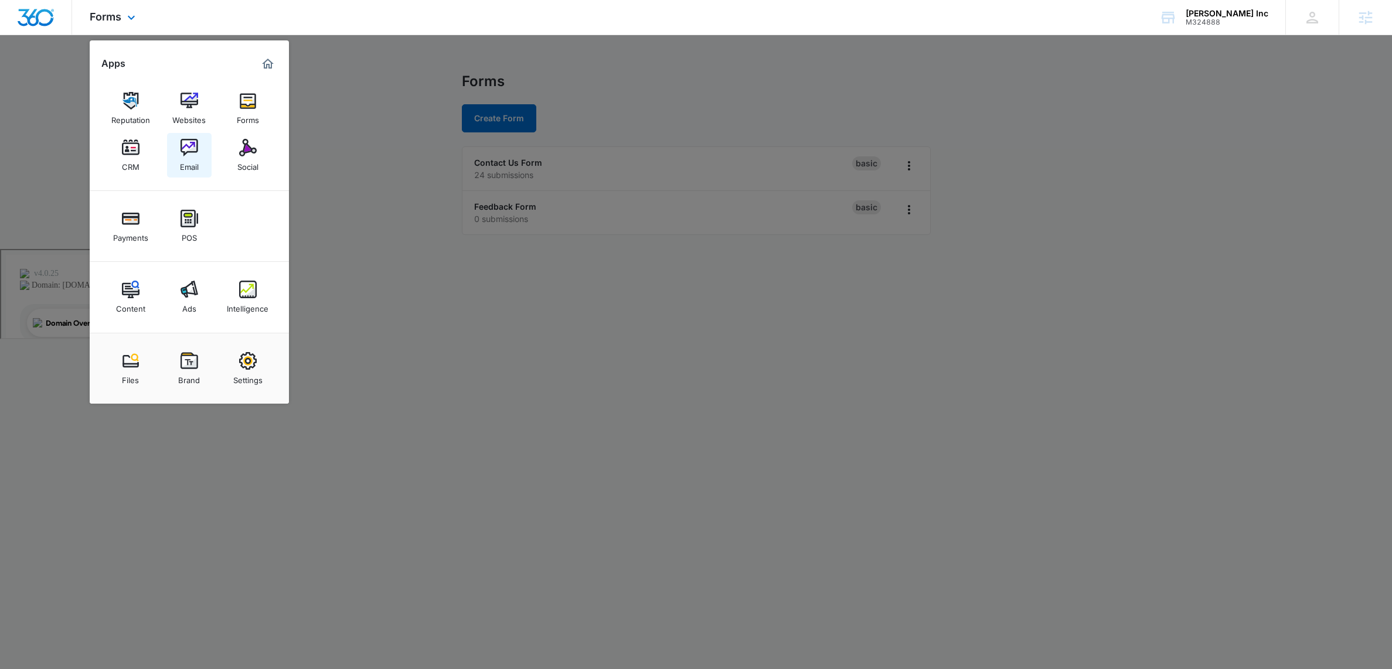
click at [185, 150] on img at bounding box center [190, 148] width 18 height 18
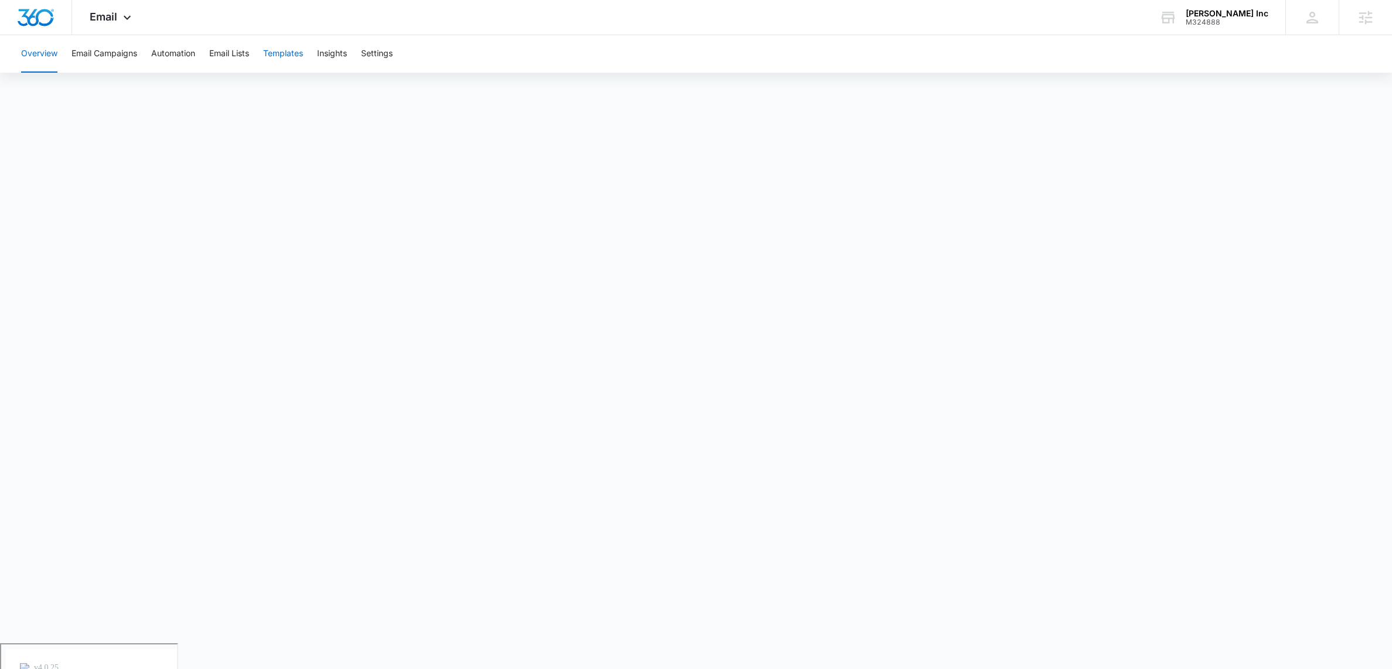
click at [293, 56] on button "Templates" at bounding box center [283, 54] width 40 height 38
click at [573, 33] on div "Email Apps Reputation Websites Forms CRM Email Social Payments POS Content Ads …" at bounding box center [696, 17] width 1392 height 35
click at [129, 14] on icon at bounding box center [127, 20] width 14 height 14
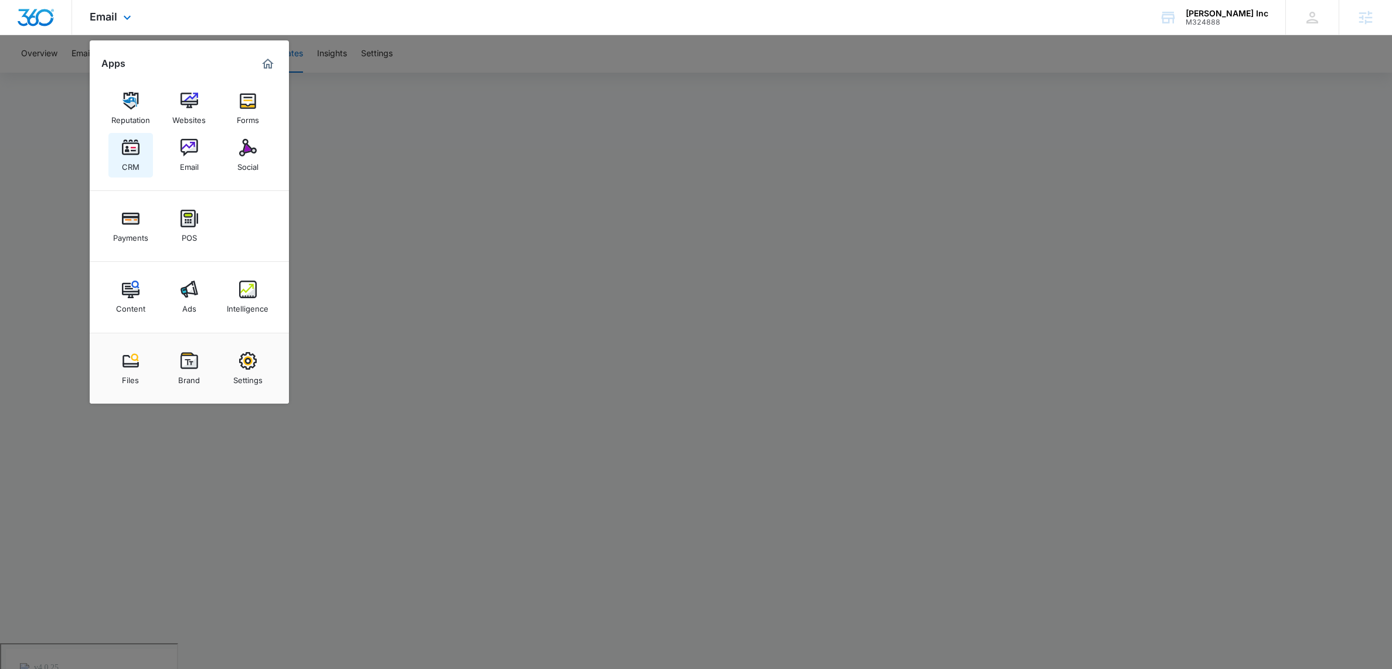
click at [126, 156] on img at bounding box center [131, 148] width 18 height 18
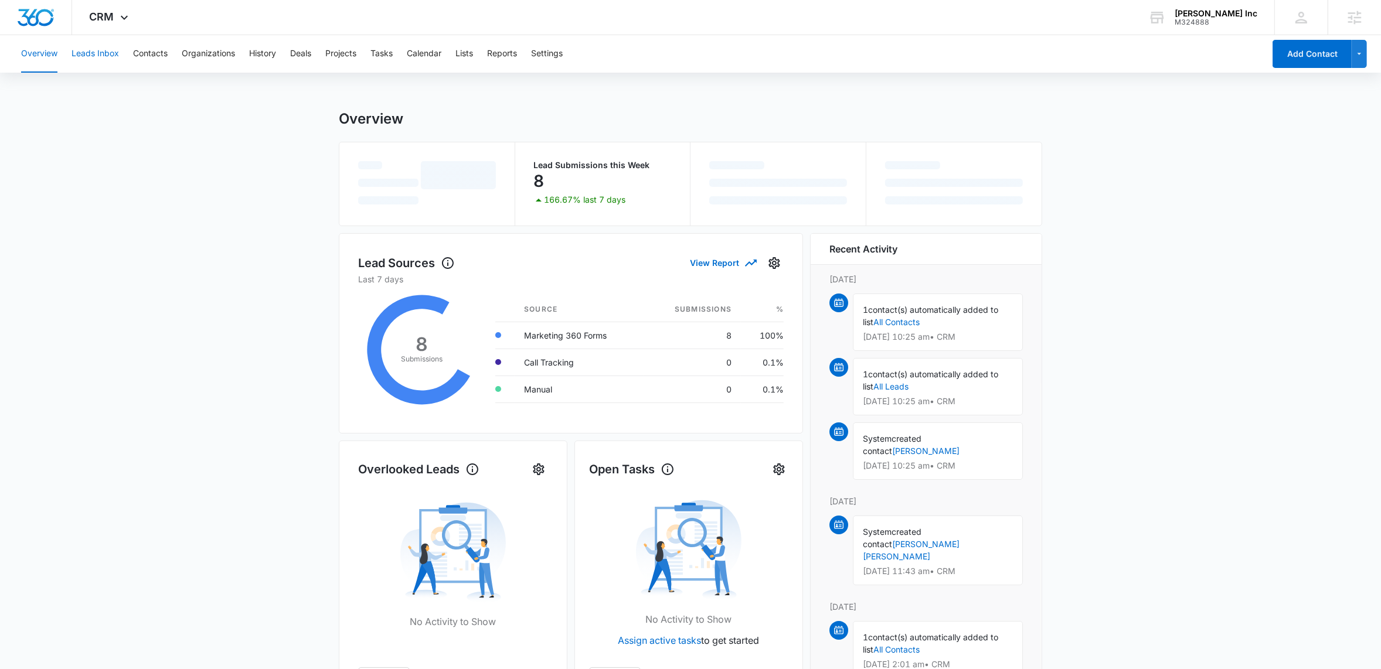
click at [94, 52] on button "Leads Inbox" at bounding box center [95, 54] width 47 height 38
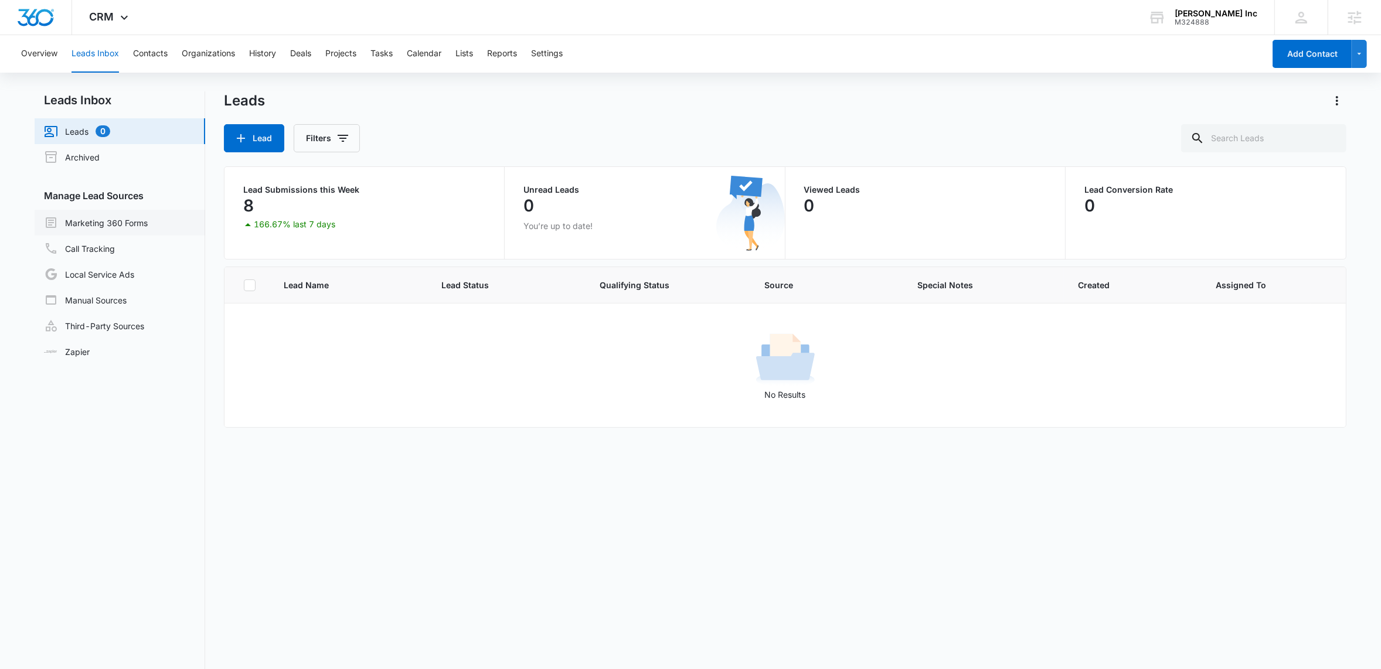
click at [116, 222] on link "Marketing 360 Forms" at bounding box center [96, 223] width 104 height 14
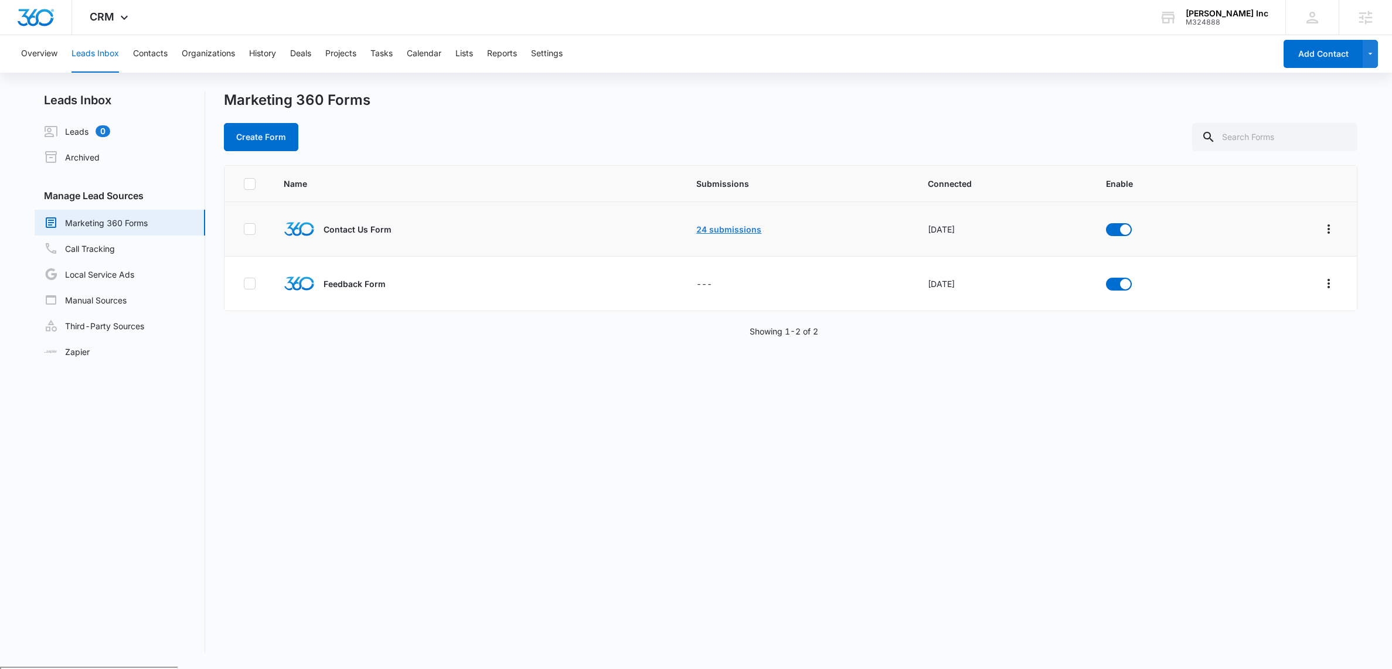
click at [720, 230] on link "24 submissions" at bounding box center [728, 230] width 65 height 10
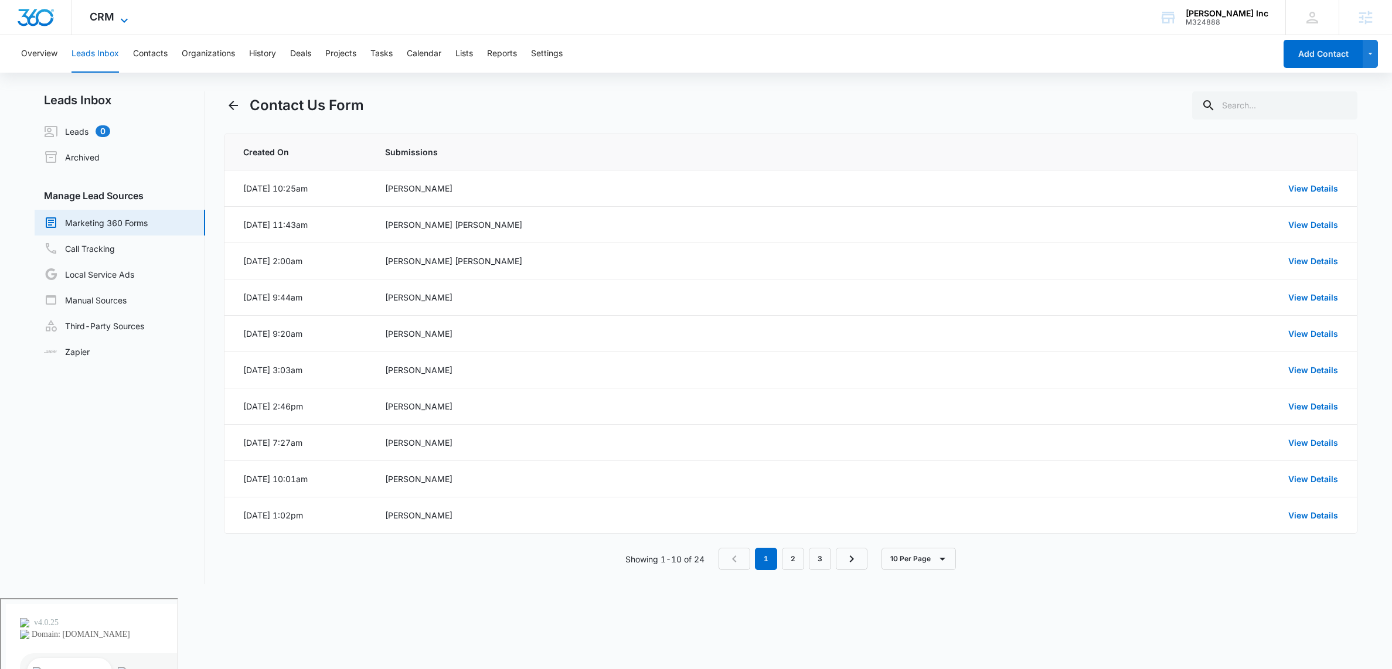
click at [125, 18] on icon at bounding box center [124, 20] width 14 height 14
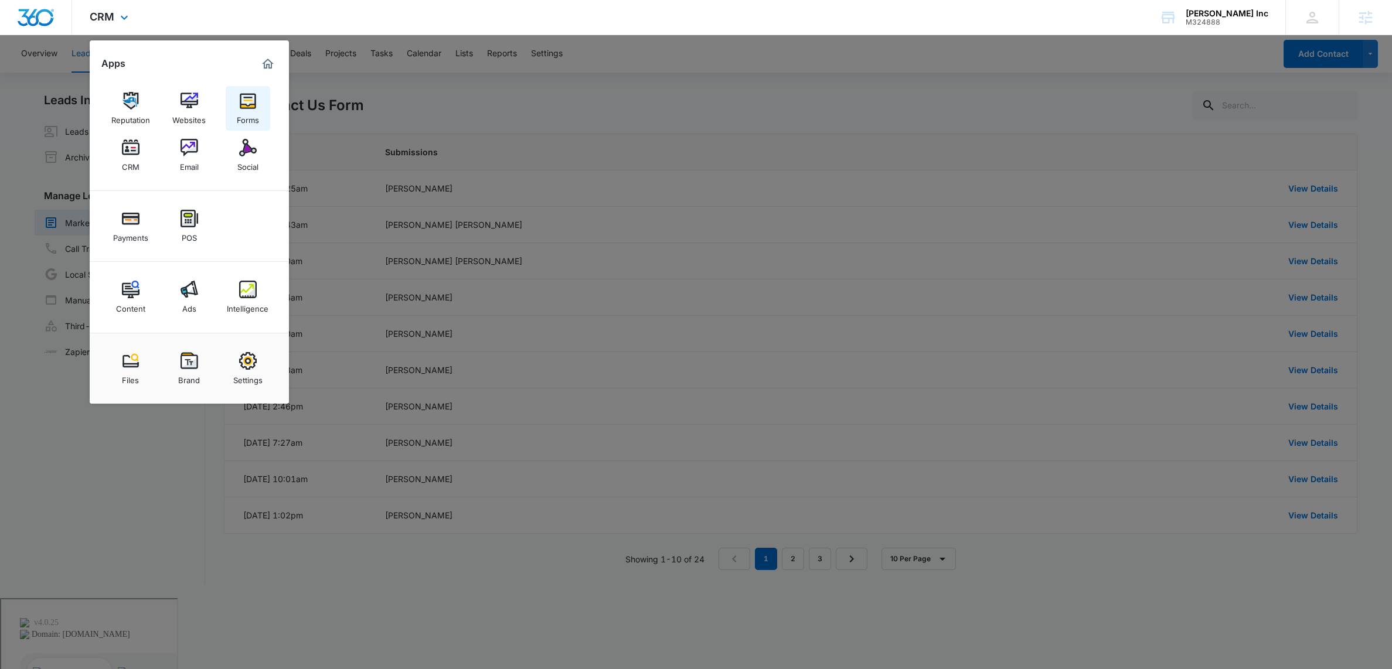
click at [253, 108] on img at bounding box center [248, 101] width 18 height 18
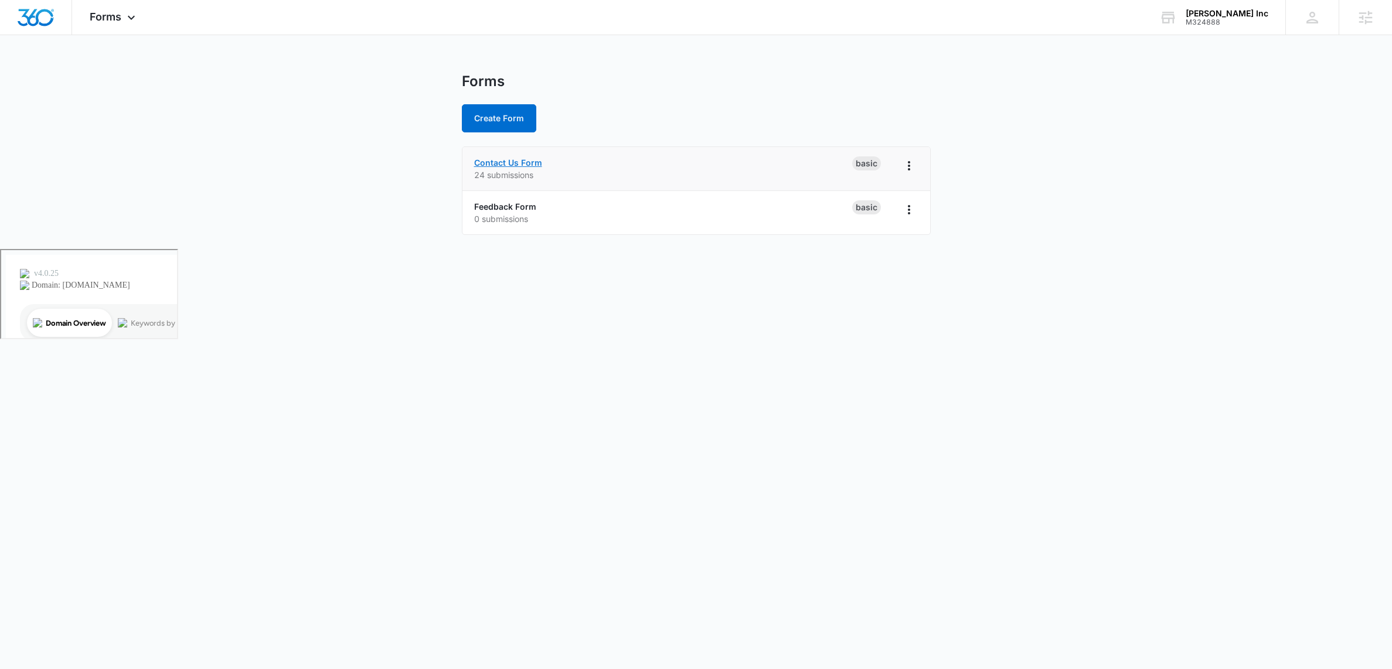
click at [508, 164] on link "Contact Us Form" at bounding box center [508, 163] width 68 height 10
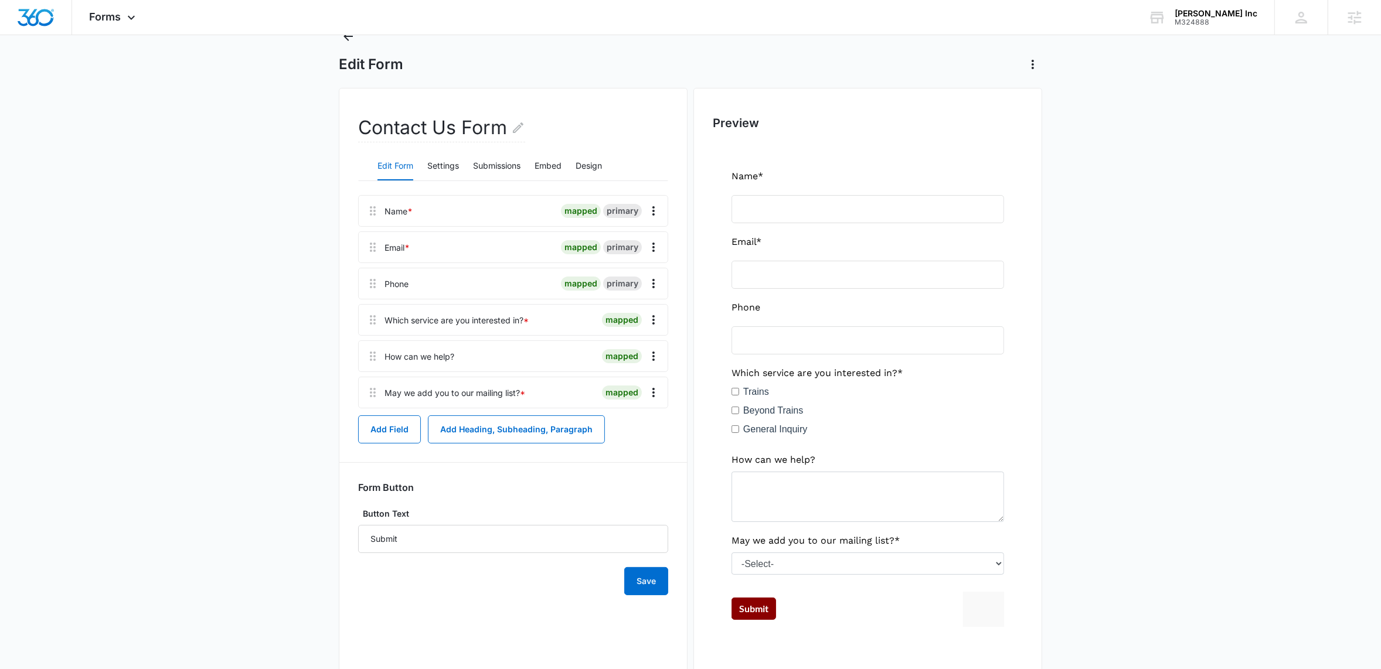
scroll to position [73, 0]
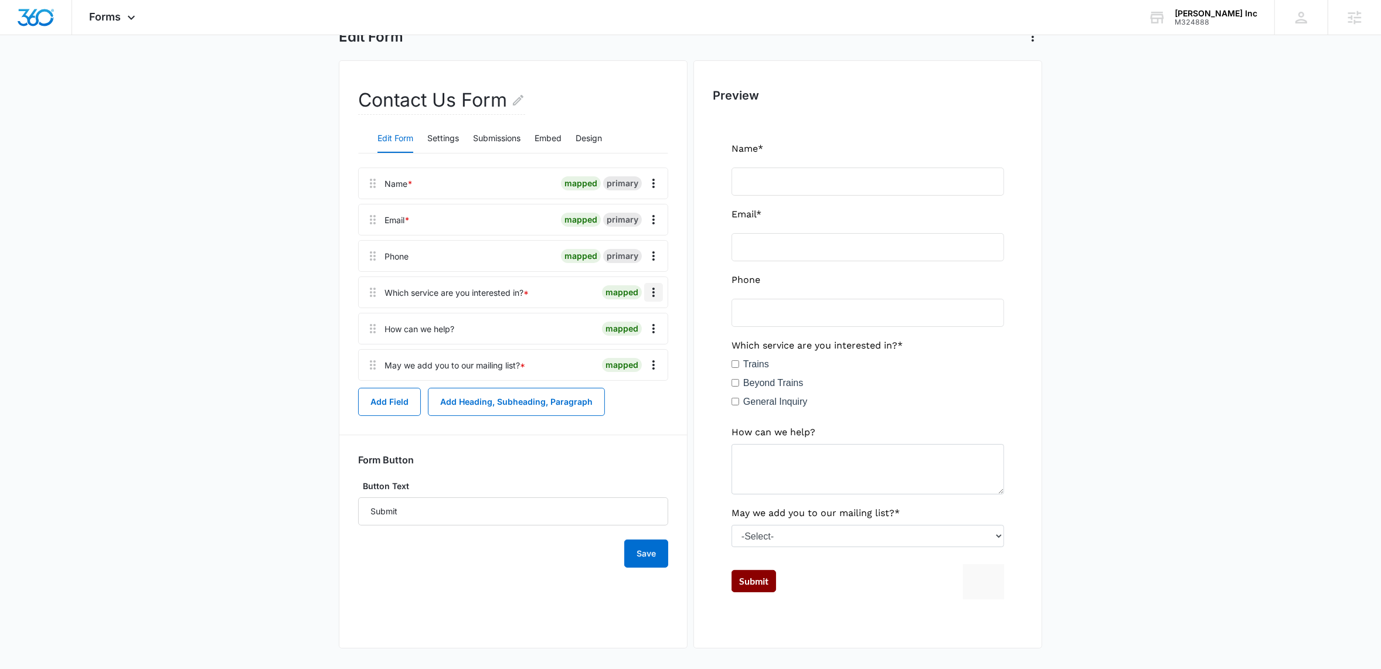
click at [657, 292] on icon "Overflow Menu" at bounding box center [654, 292] width 14 height 14
click at [622, 323] on div "Edit" at bounding box center [622, 326] width 25 height 8
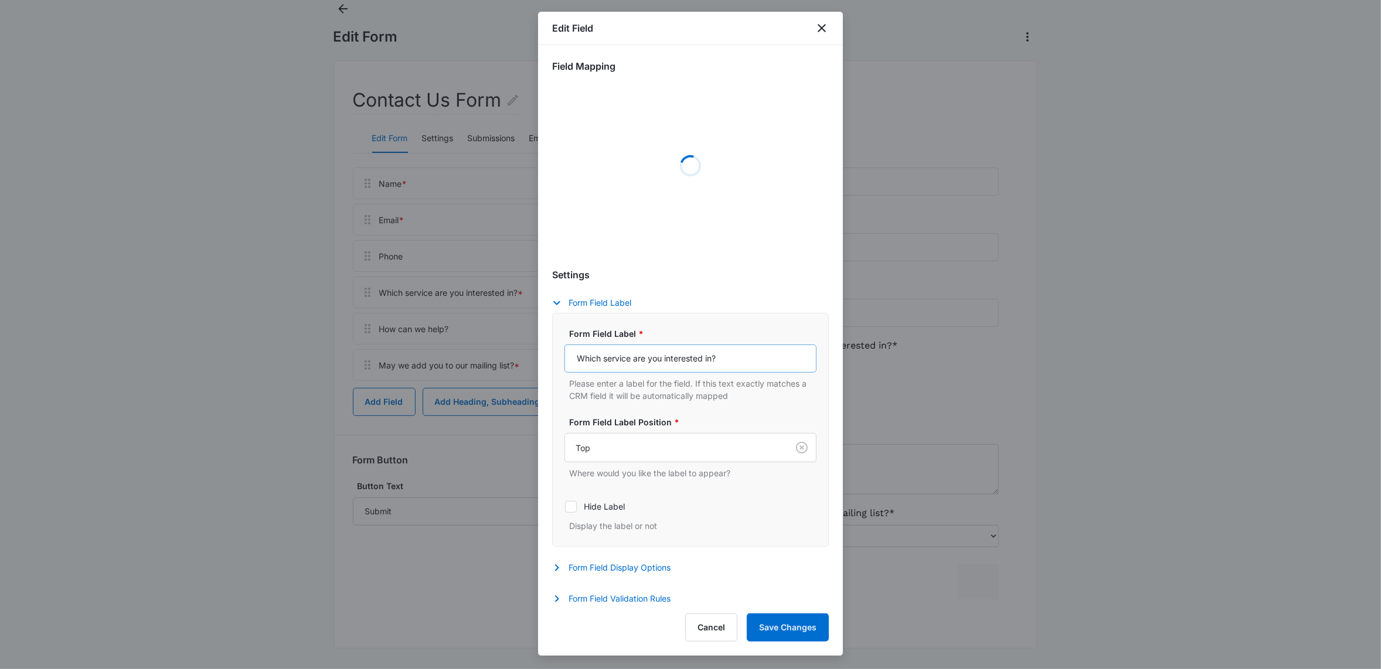
select select "350"
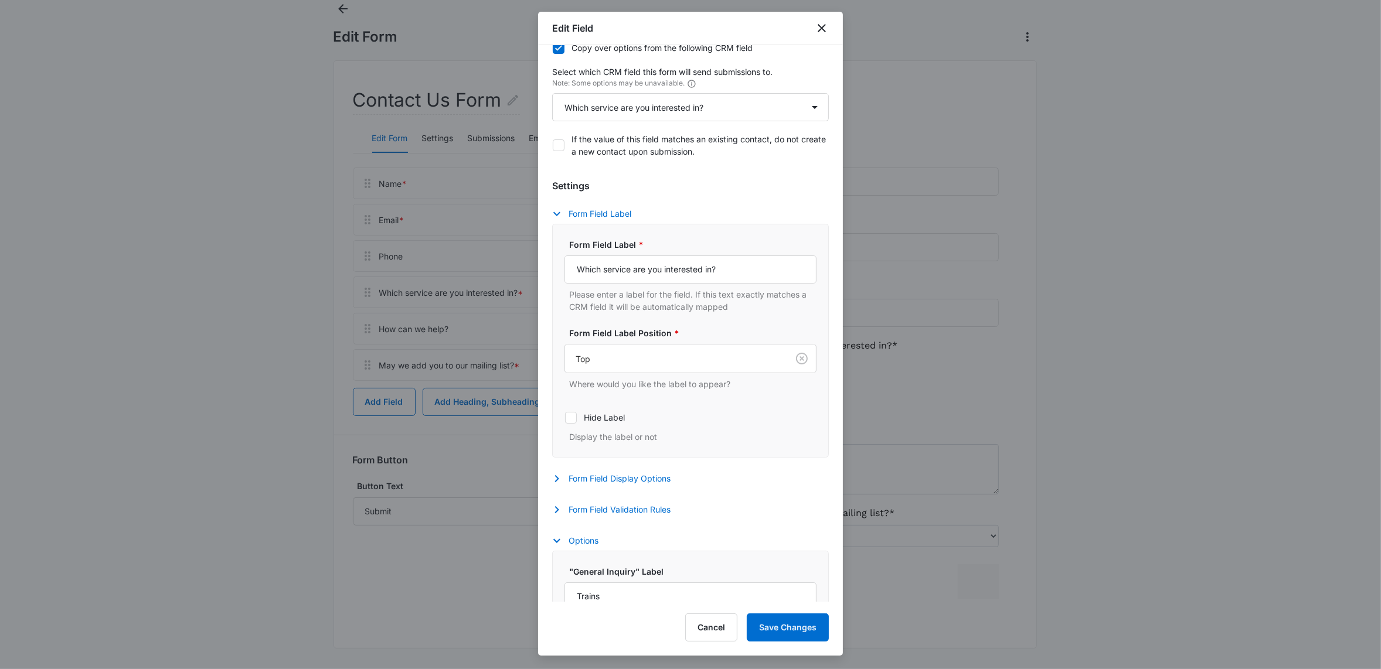
scroll to position [362, 0]
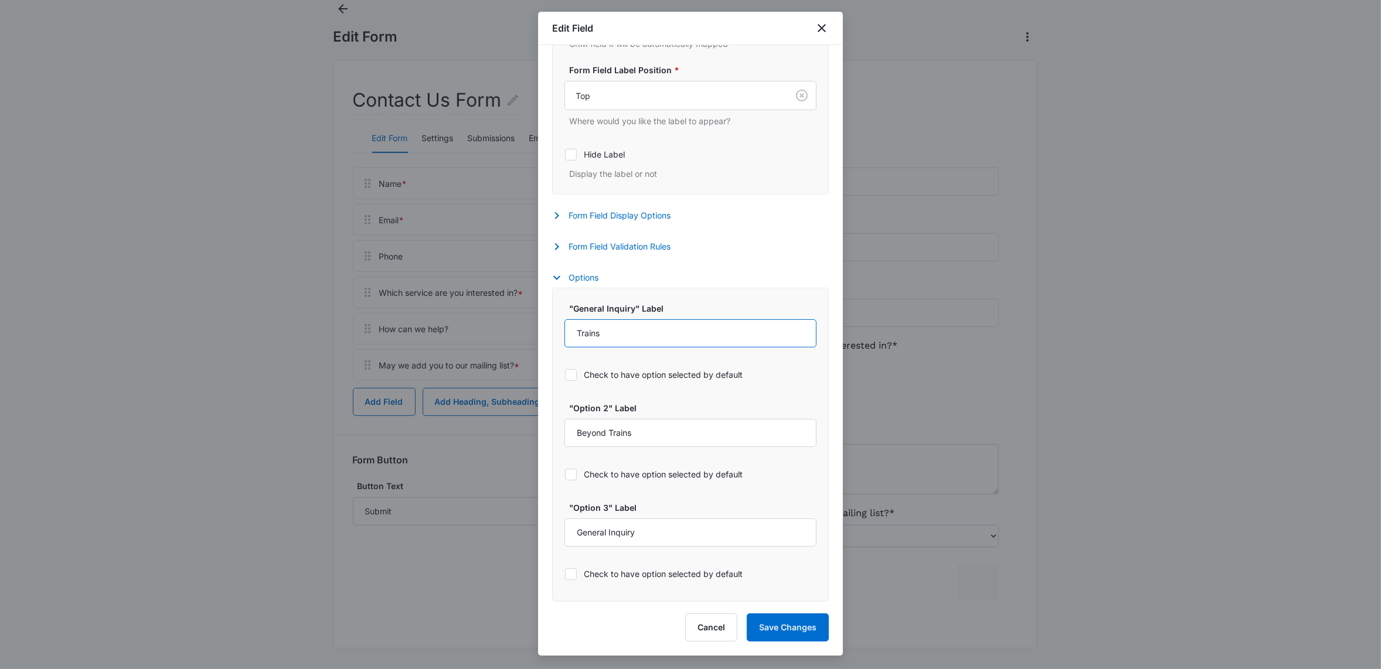
click at [620, 327] on input "Trains" at bounding box center [691, 334] width 252 height 28
click at [620, 328] on input "Trains" at bounding box center [691, 334] width 252 height 28
type input "Train Layouts"
drag, startPoint x: 733, startPoint y: 431, endPoint x: 981, endPoint y: 471, distance: 251.2
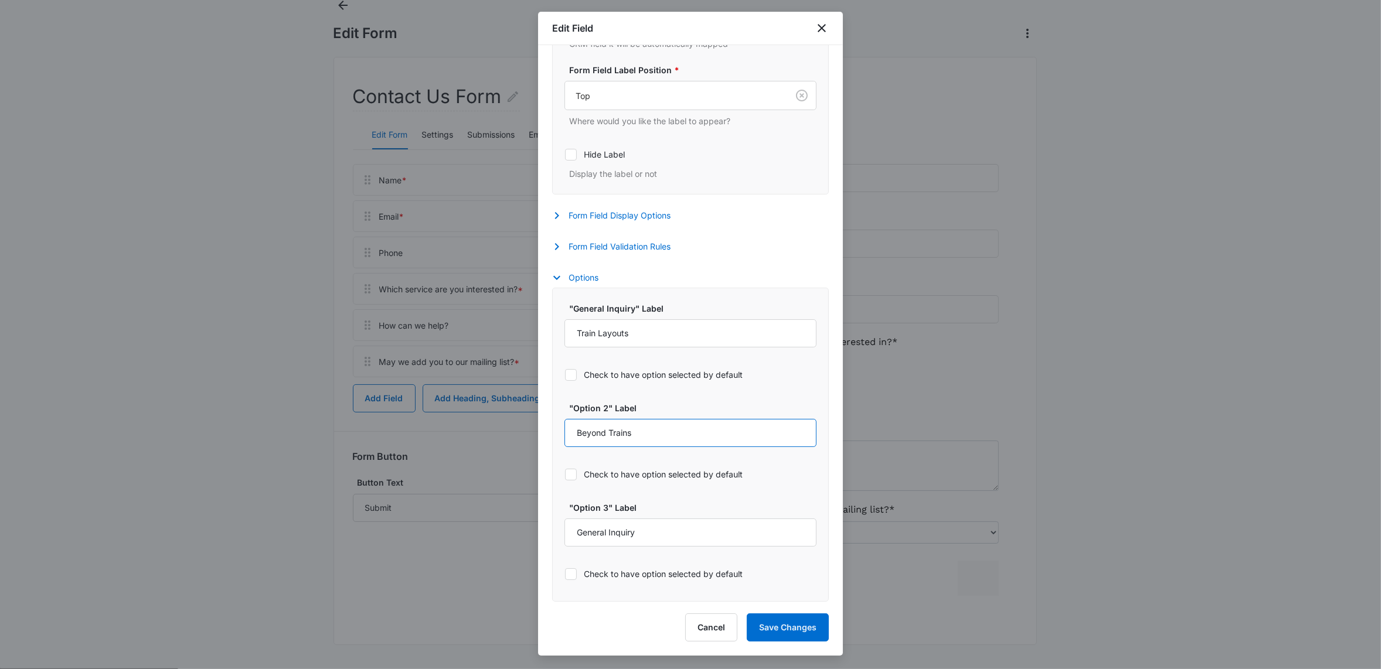
click at [610, 433] on input "Beyond Trains" at bounding box center [691, 433] width 252 height 28
drag, startPoint x: 644, startPoint y: 433, endPoint x: 610, endPoint y: 433, distance: 34.6
click at [610, 433] on input "Beyond Layouts" at bounding box center [691, 433] width 252 height 28
click at [623, 431] on input "Beyond Trains" at bounding box center [691, 433] width 252 height 28
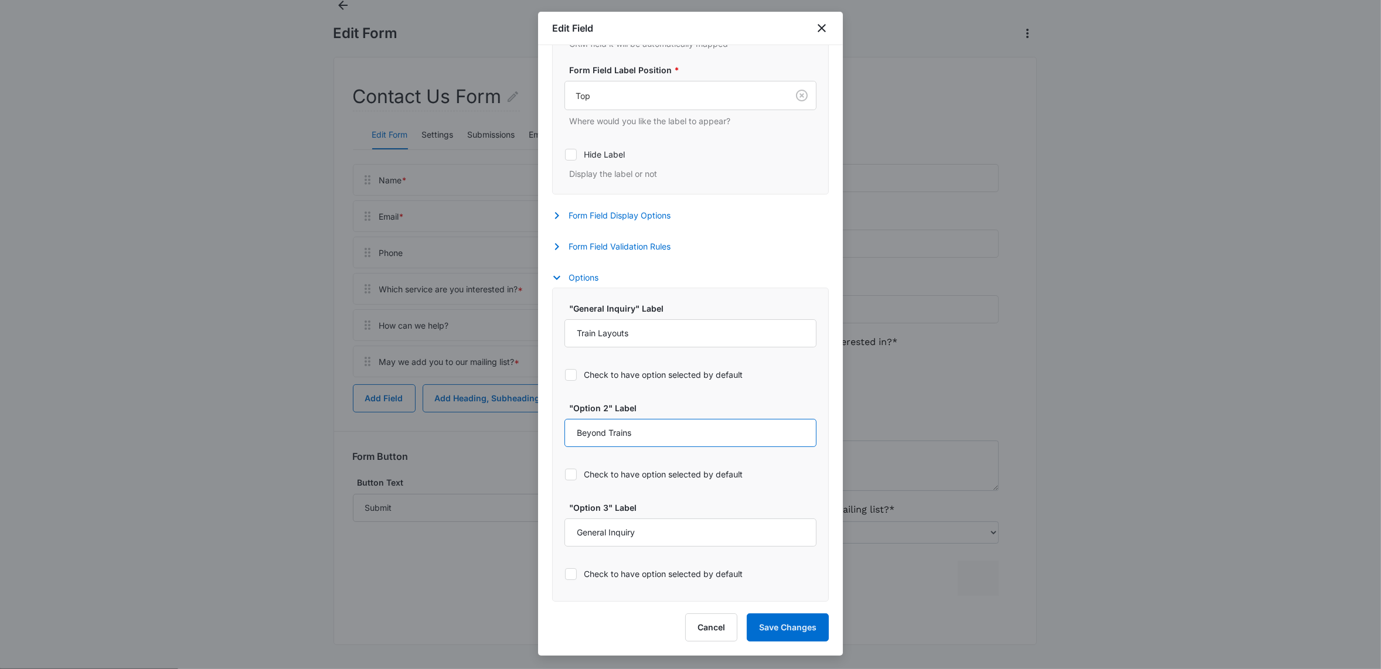
click at [661, 434] on input "Beyond Trains" at bounding box center [691, 433] width 252 height 28
drag, startPoint x: 641, startPoint y: 432, endPoint x: 558, endPoint y: 434, distance: 83.3
click at [558, 434] on div ""General Inquiry" Label Train Layouts Check to have option selected by default …" at bounding box center [690, 445] width 277 height 314
click at [599, 434] on input "Static Displays" at bounding box center [691, 433] width 252 height 28
type input "Static/Interactive Displays"
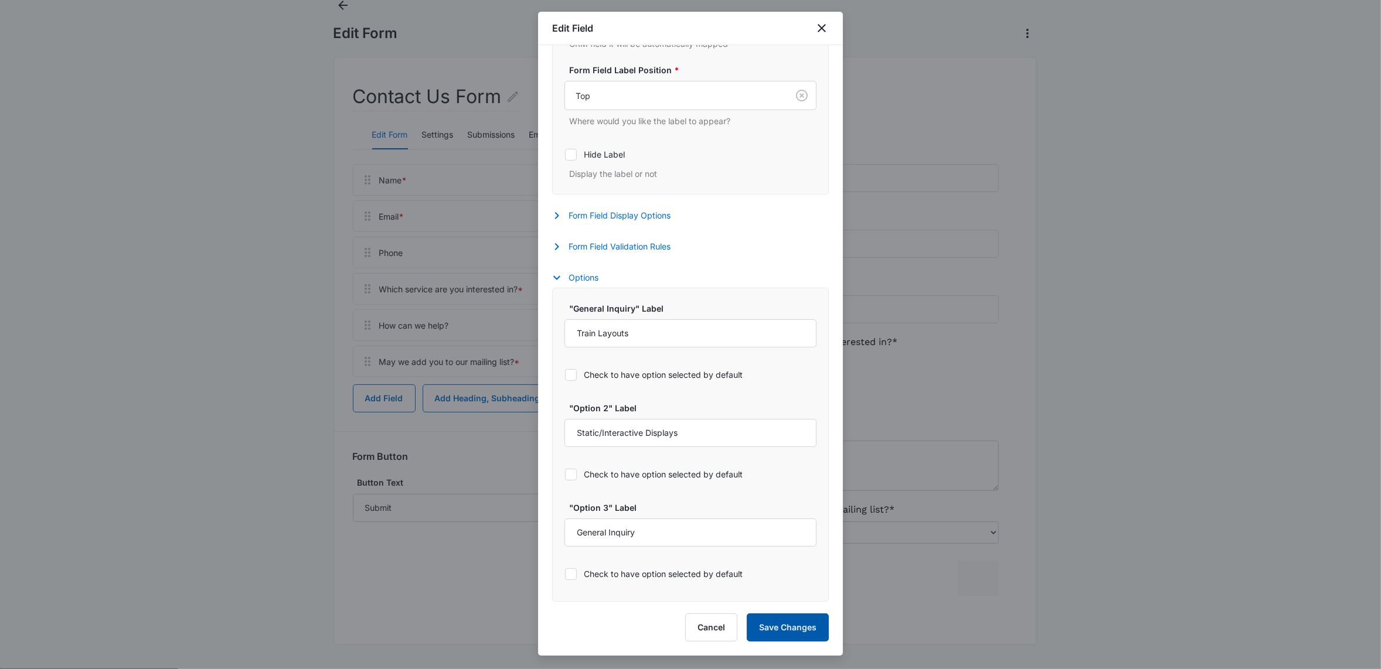
click at [794, 628] on button "Save Changes" at bounding box center [788, 628] width 82 height 28
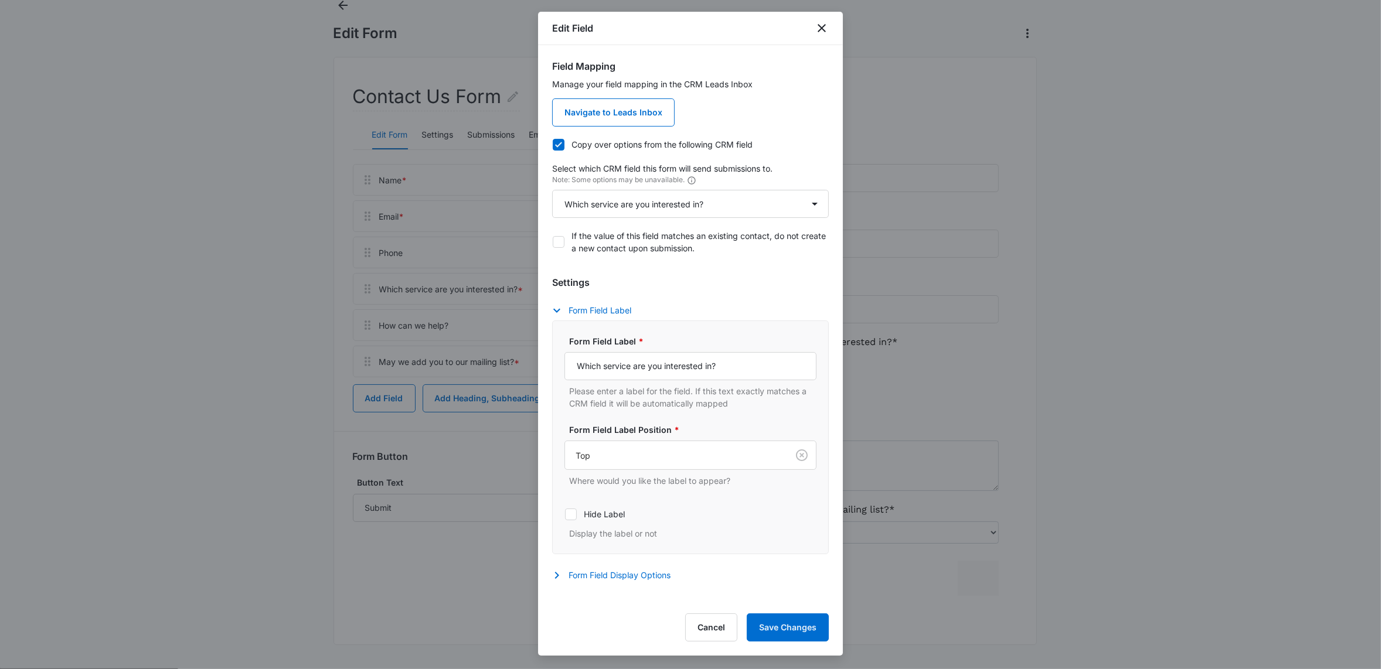
scroll to position [362, 0]
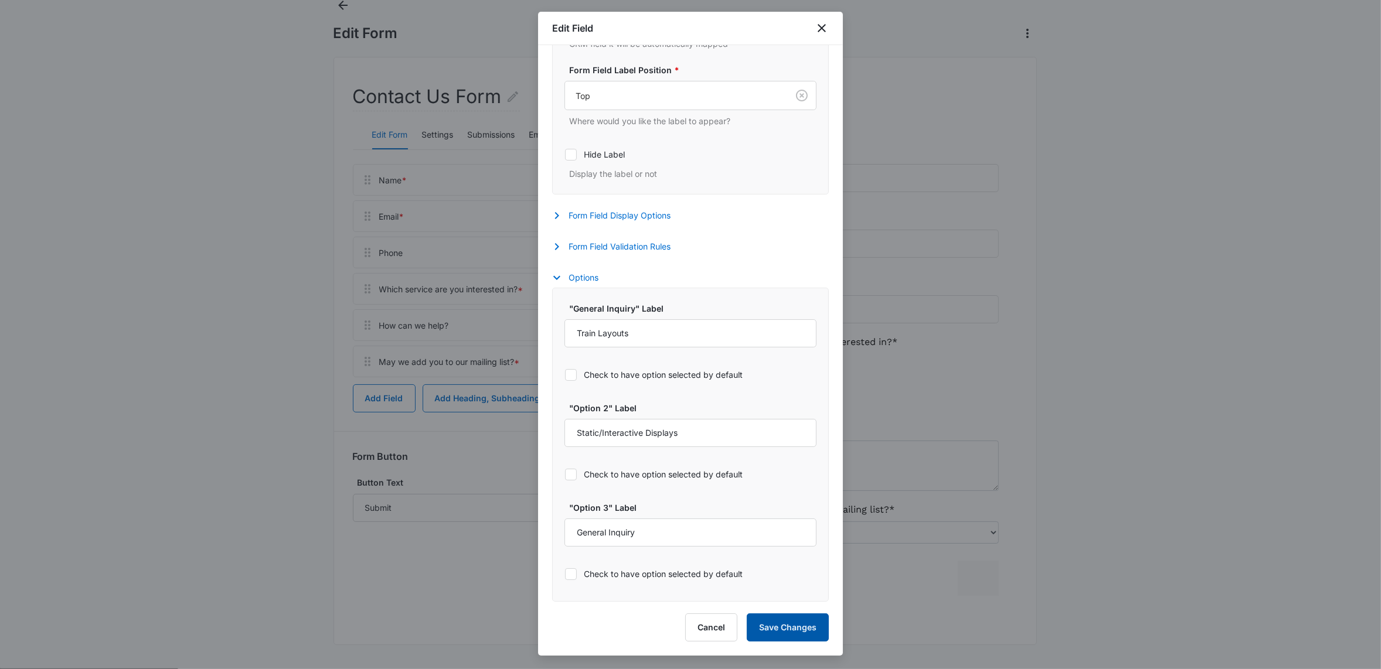
click at [782, 634] on button "Save Changes" at bounding box center [788, 628] width 82 height 28
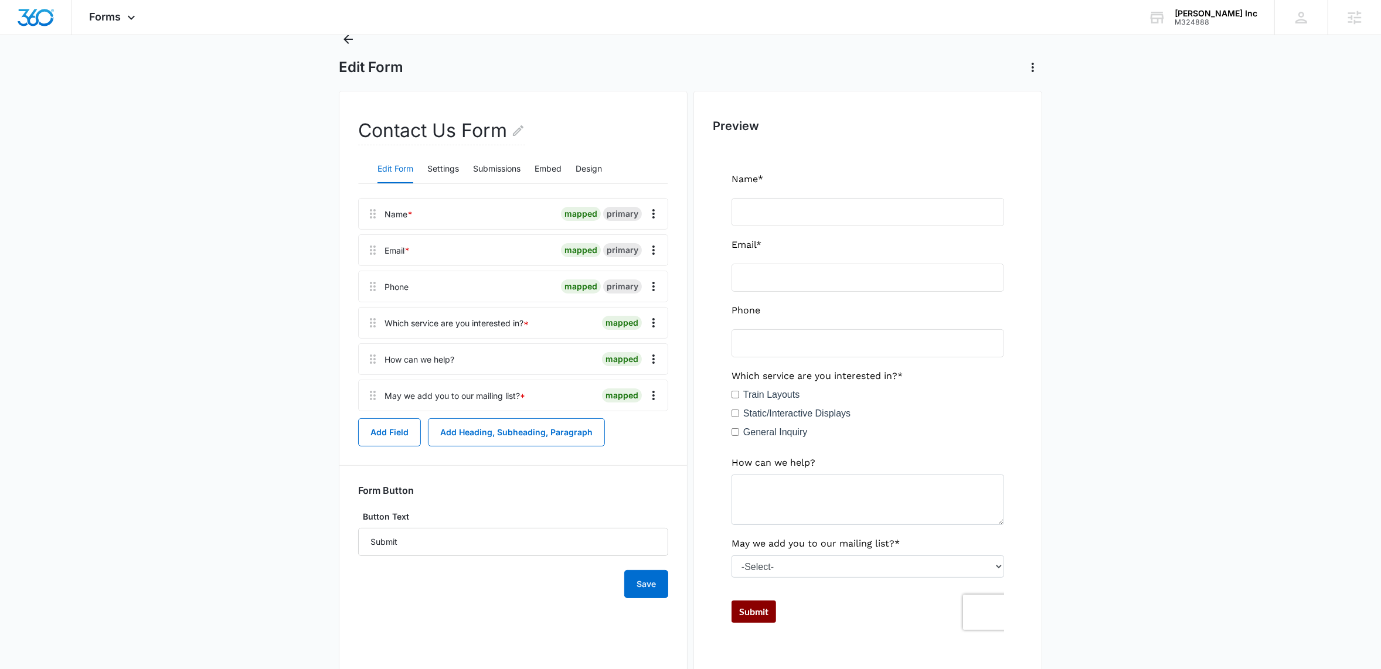
scroll to position [0, 0]
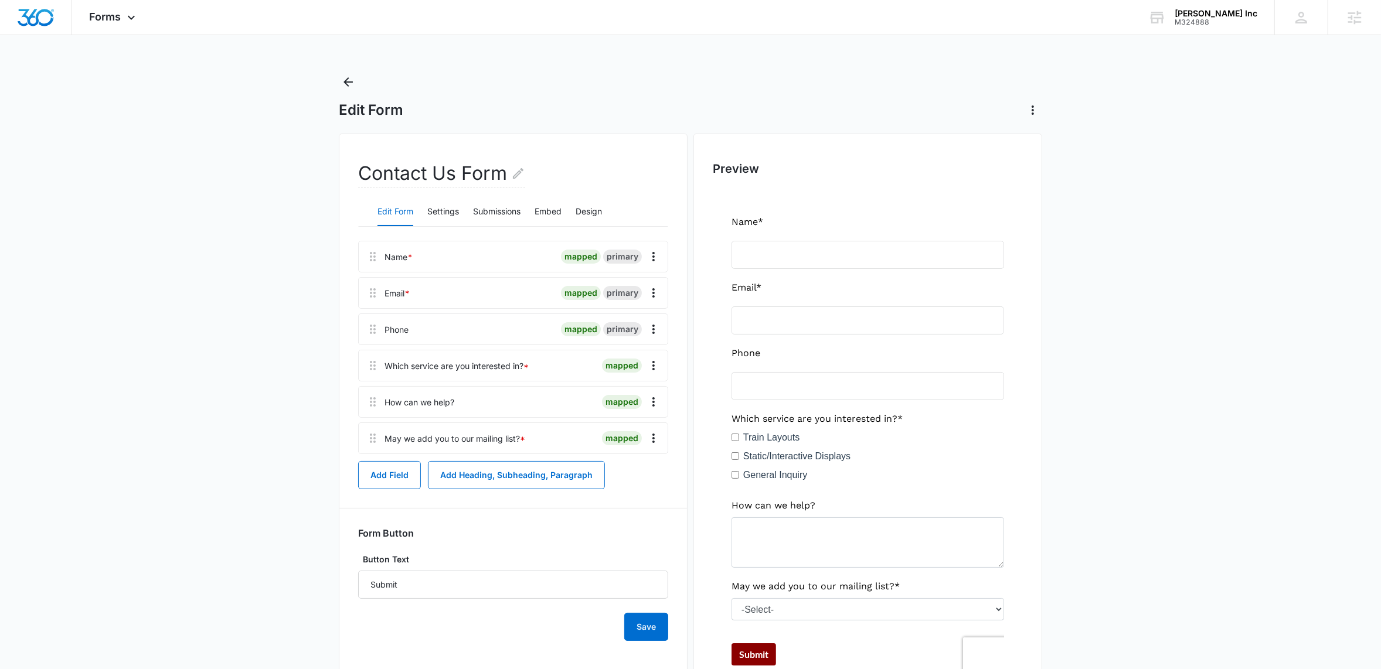
click at [1078, 440] on main "Edit Form Contact Us Form Edit Form Settings Submissions Embed Design Name * ma…" at bounding box center [690, 409] width 1381 height 673
